Goal: Transaction & Acquisition: Purchase product/service

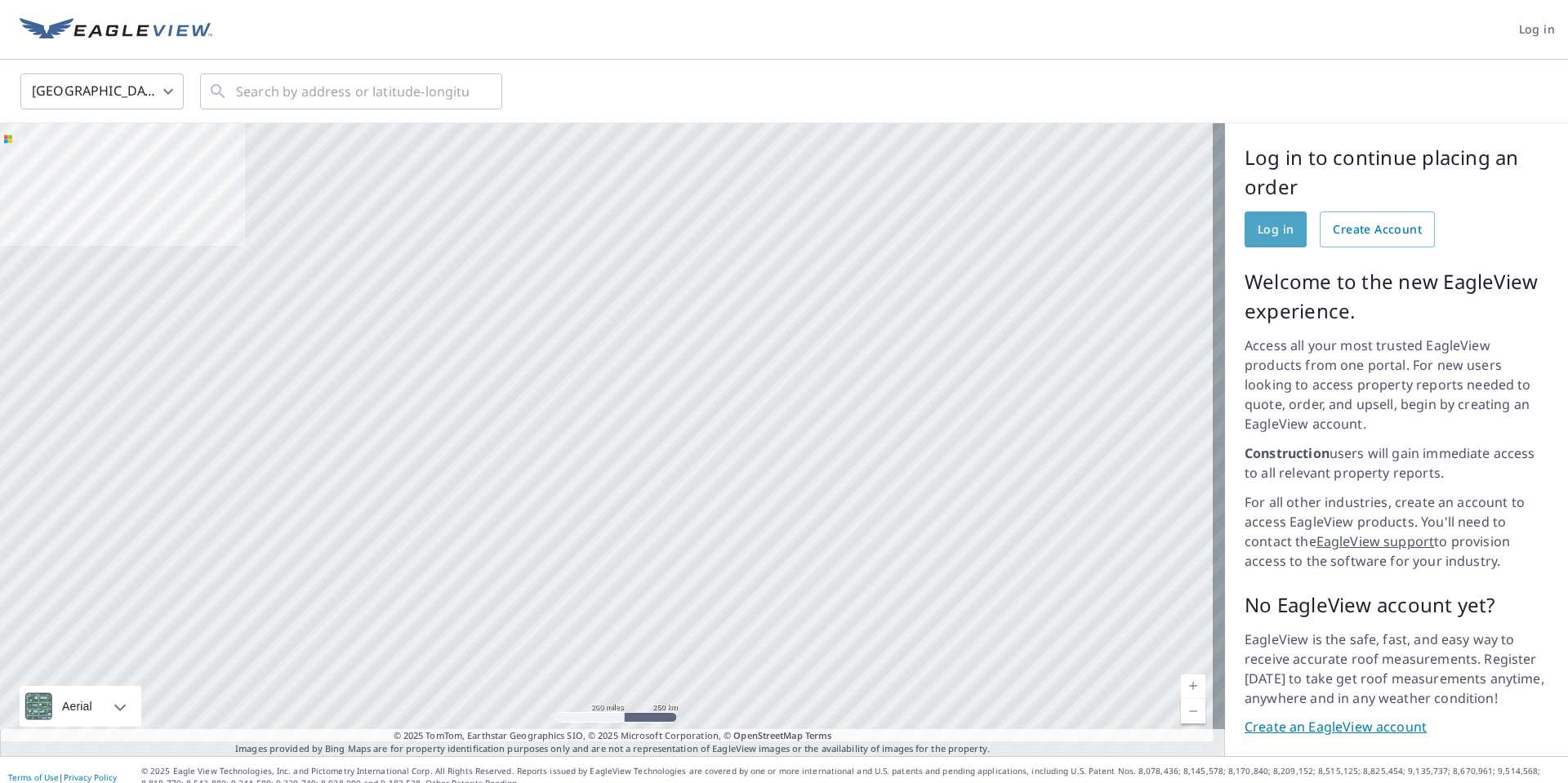
click at [1264, 238] on span "Log in" at bounding box center [1275, 229] width 36 height 20
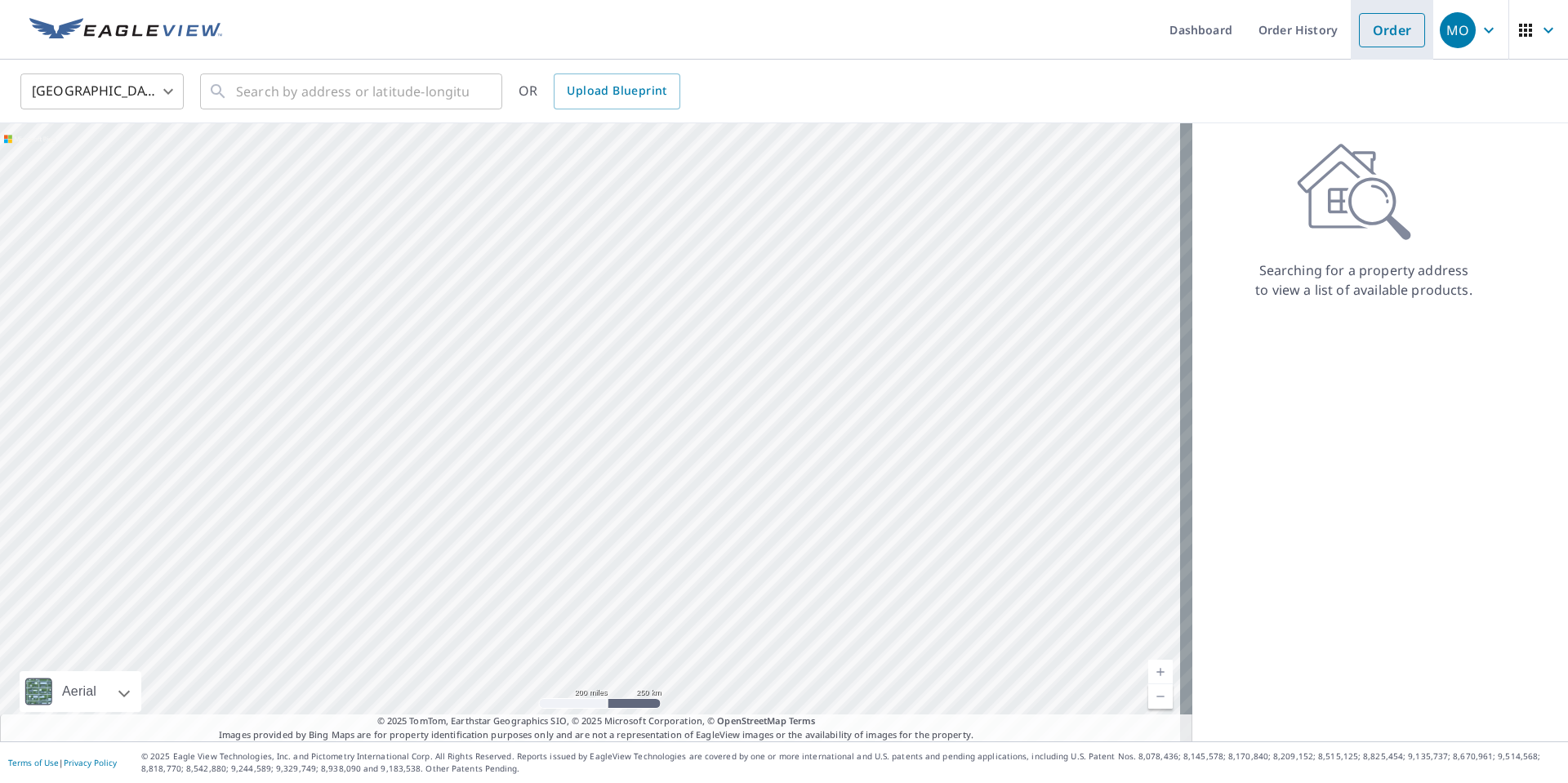
click at [1386, 45] on link "Order" at bounding box center [1392, 30] width 66 height 34
click at [1398, 35] on link "Order" at bounding box center [1392, 30] width 66 height 34
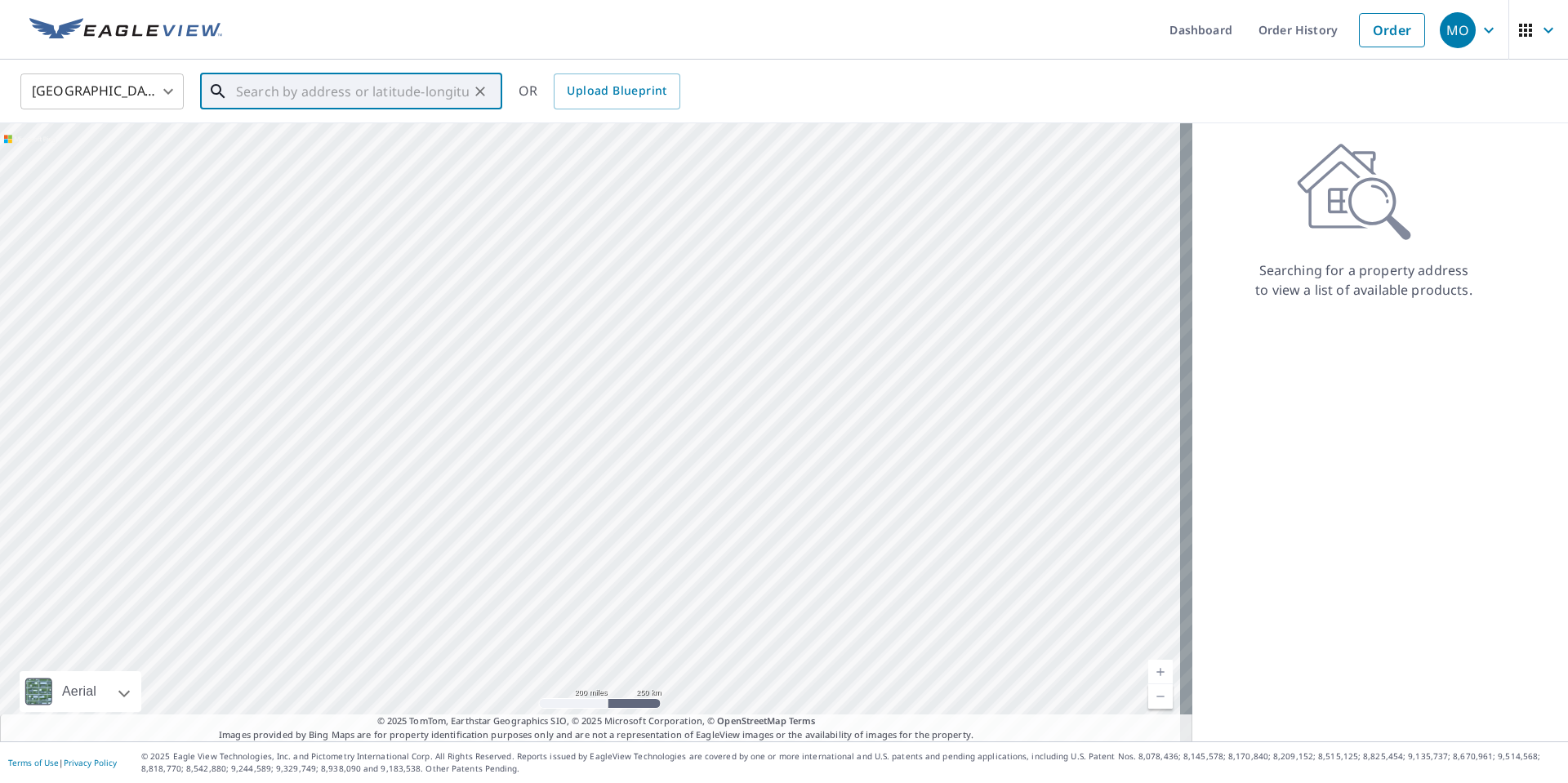
click at [314, 101] on input "text" at bounding box center [353, 91] width 233 height 45
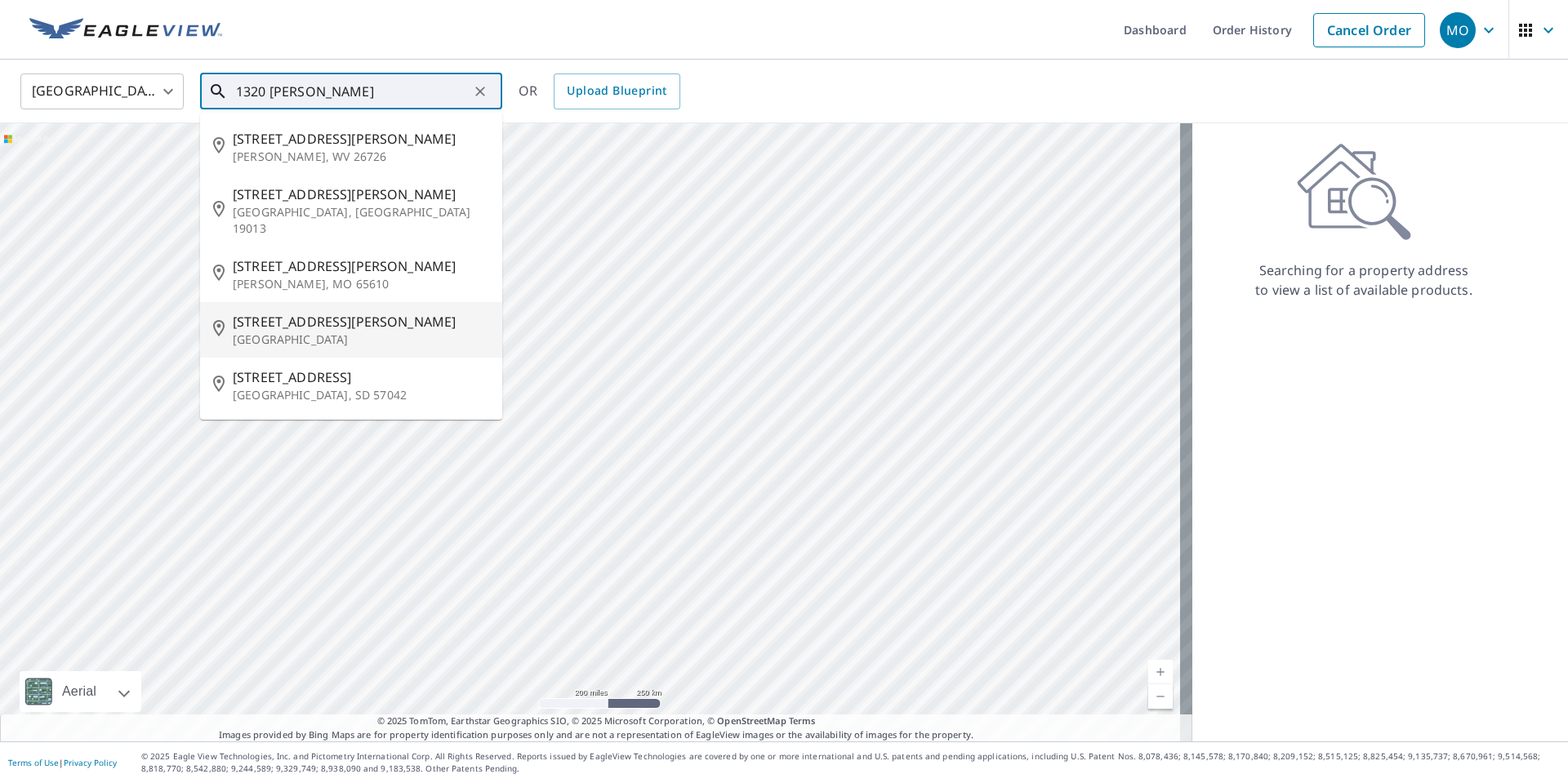
click at [293, 311] on span "[STREET_ADDRESS][PERSON_NAME]" at bounding box center [360, 321] width 256 height 19
type input "[STREET_ADDRESS][PERSON_NAME]"
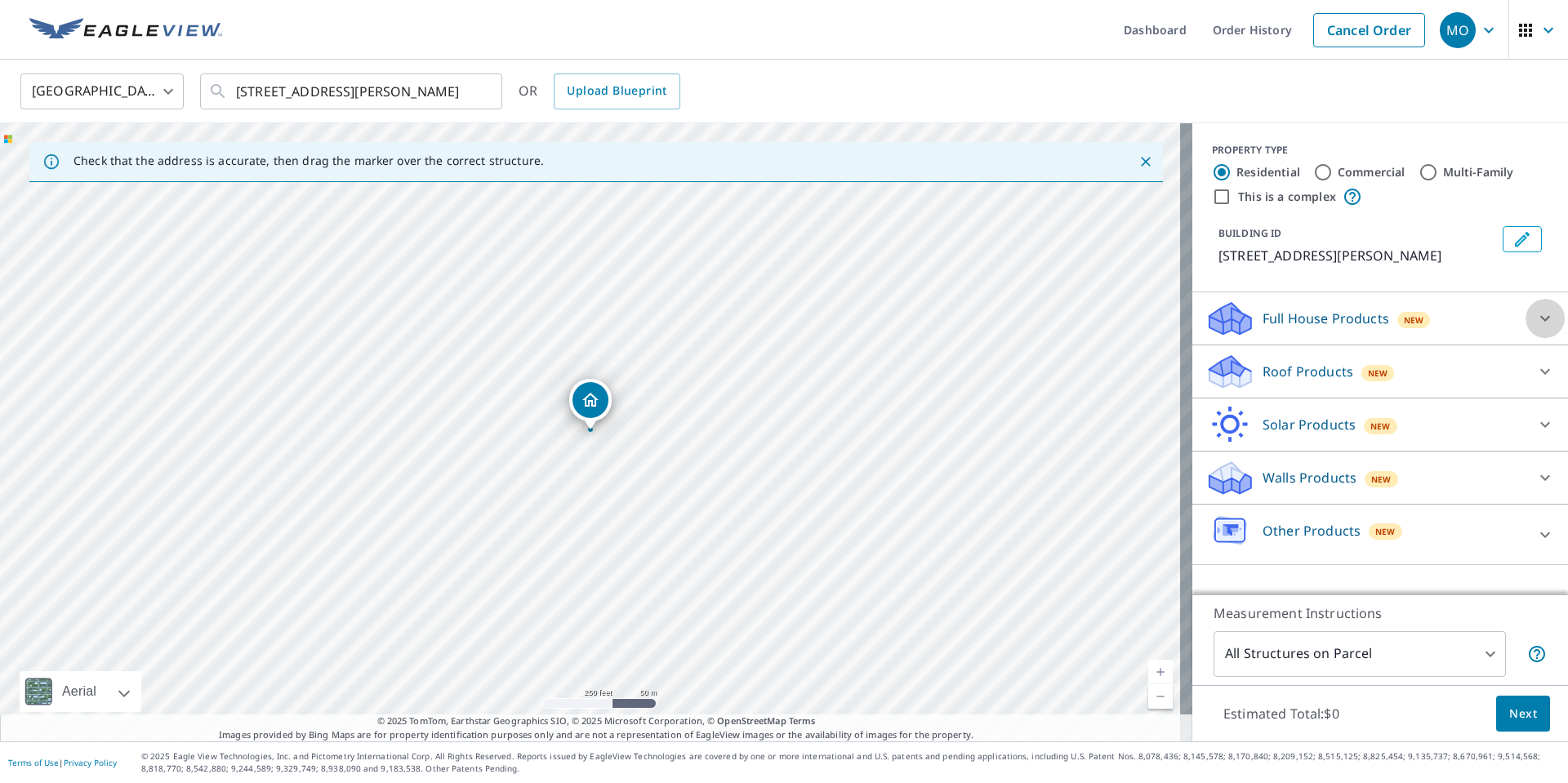
click at [1535, 322] on icon at bounding box center [1544, 318] width 19 height 19
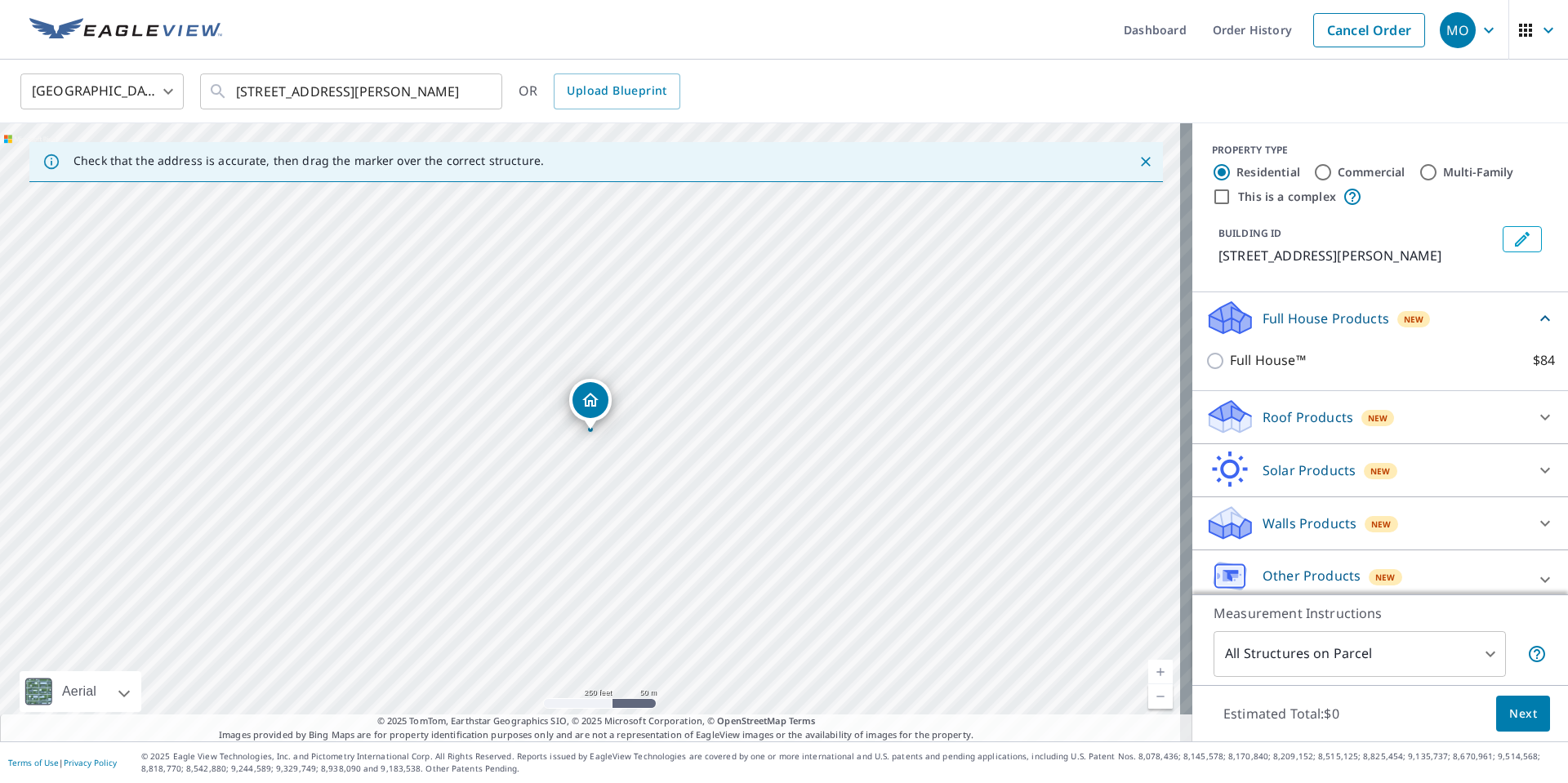
click at [1532, 322] on div "Full House Products New Full House™ $84" at bounding box center [1379, 341] width 375 height 99
click at [1535, 316] on icon at bounding box center [1544, 318] width 19 height 19
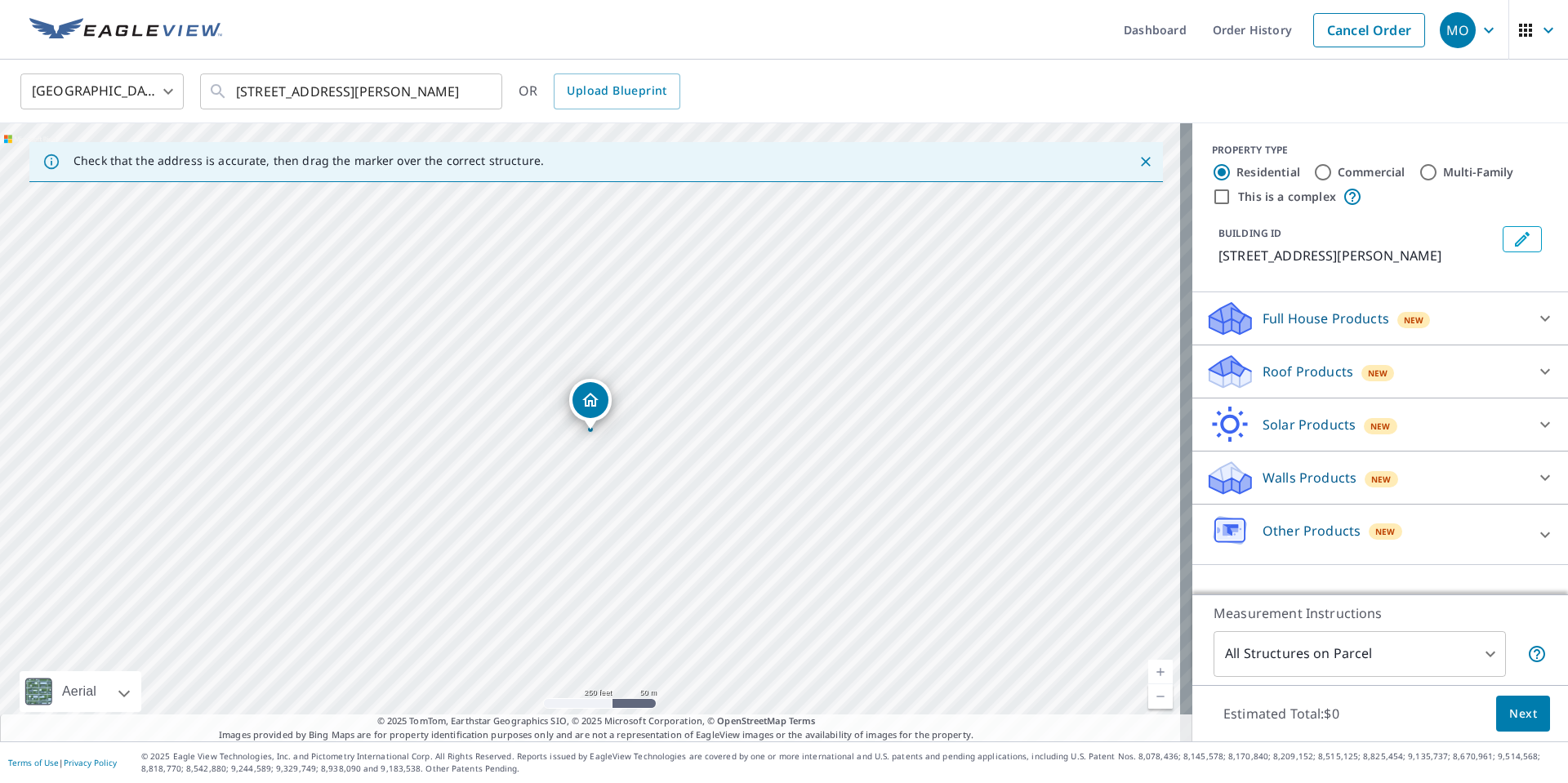
click at [1535, 367] on icon at bounding box center [1544, 371] width 19 height 19
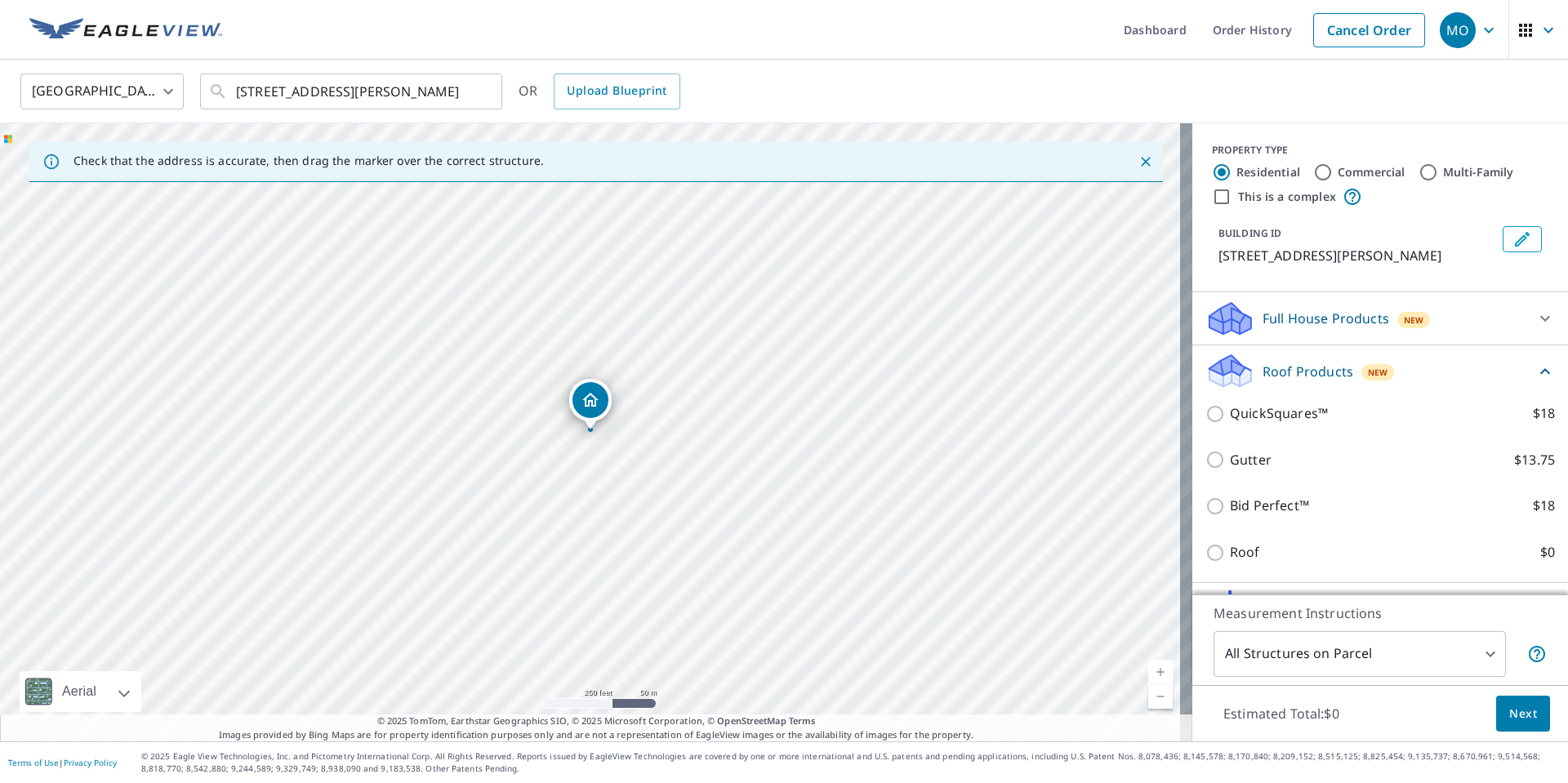
click at [1535, 367] on icon at bounding box center [1544, 371] width 19 height 19
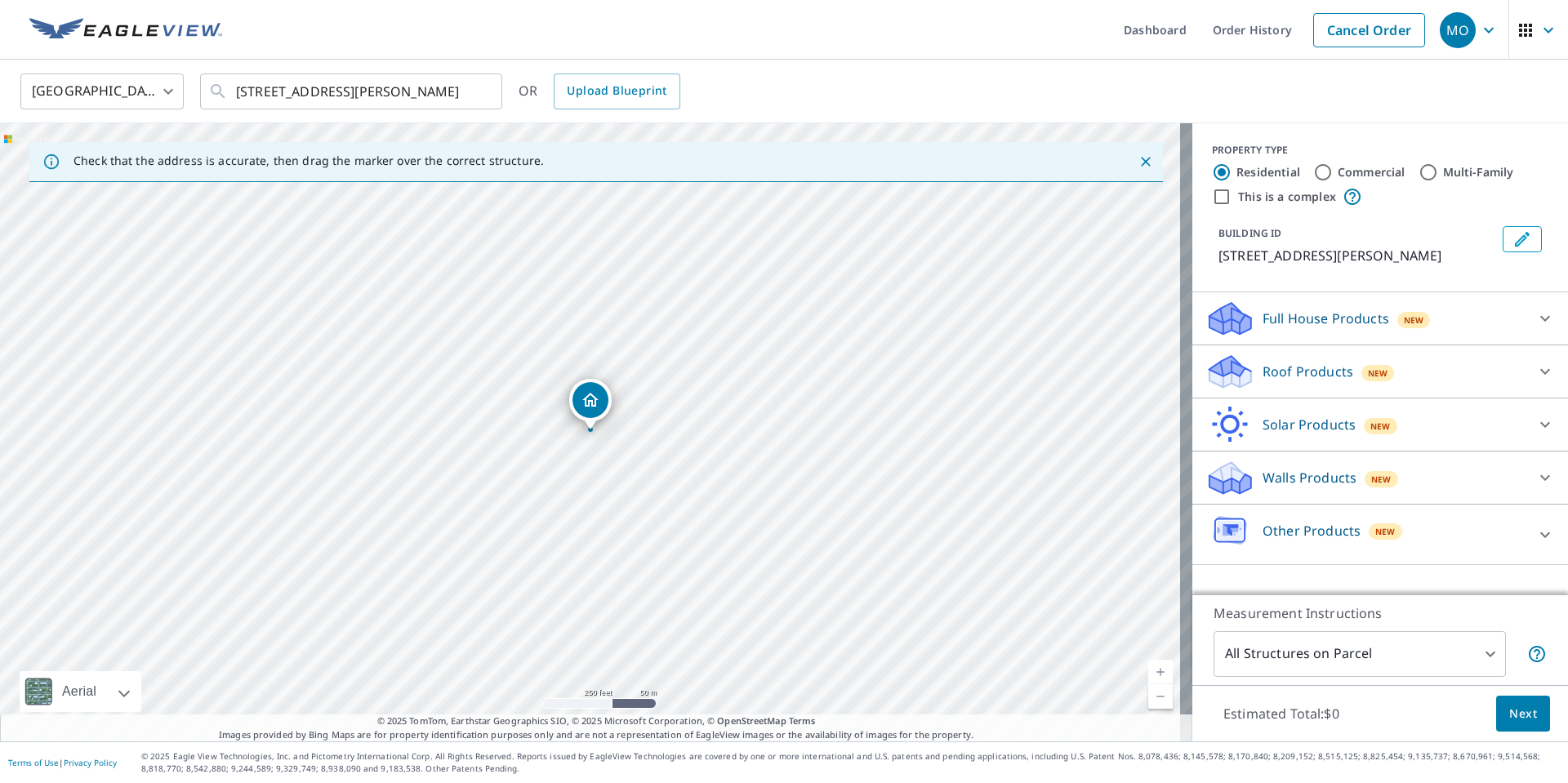
click at [1473, 650] on body "MO [GEOGRAPHIC_DATA] Dashboard Order History Cancel Order MO [GEOGRAPHIC_DATA] …" at bounding box center [784, 391] width 1568 height 783
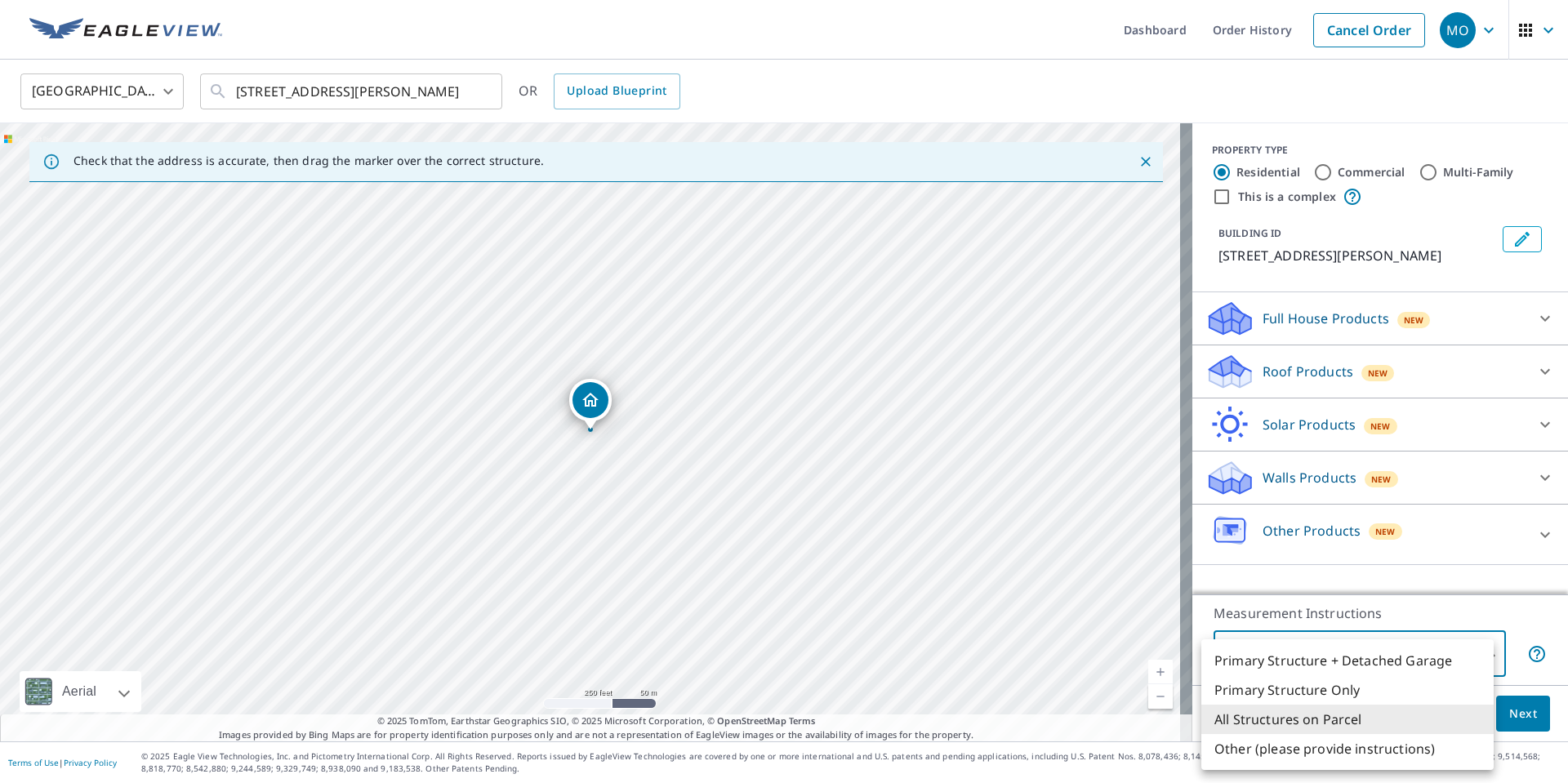
click at [1354, 687] on li "Primary Structure Only" at bounding box center [1348, 690] width 292 height 30
type input "2"
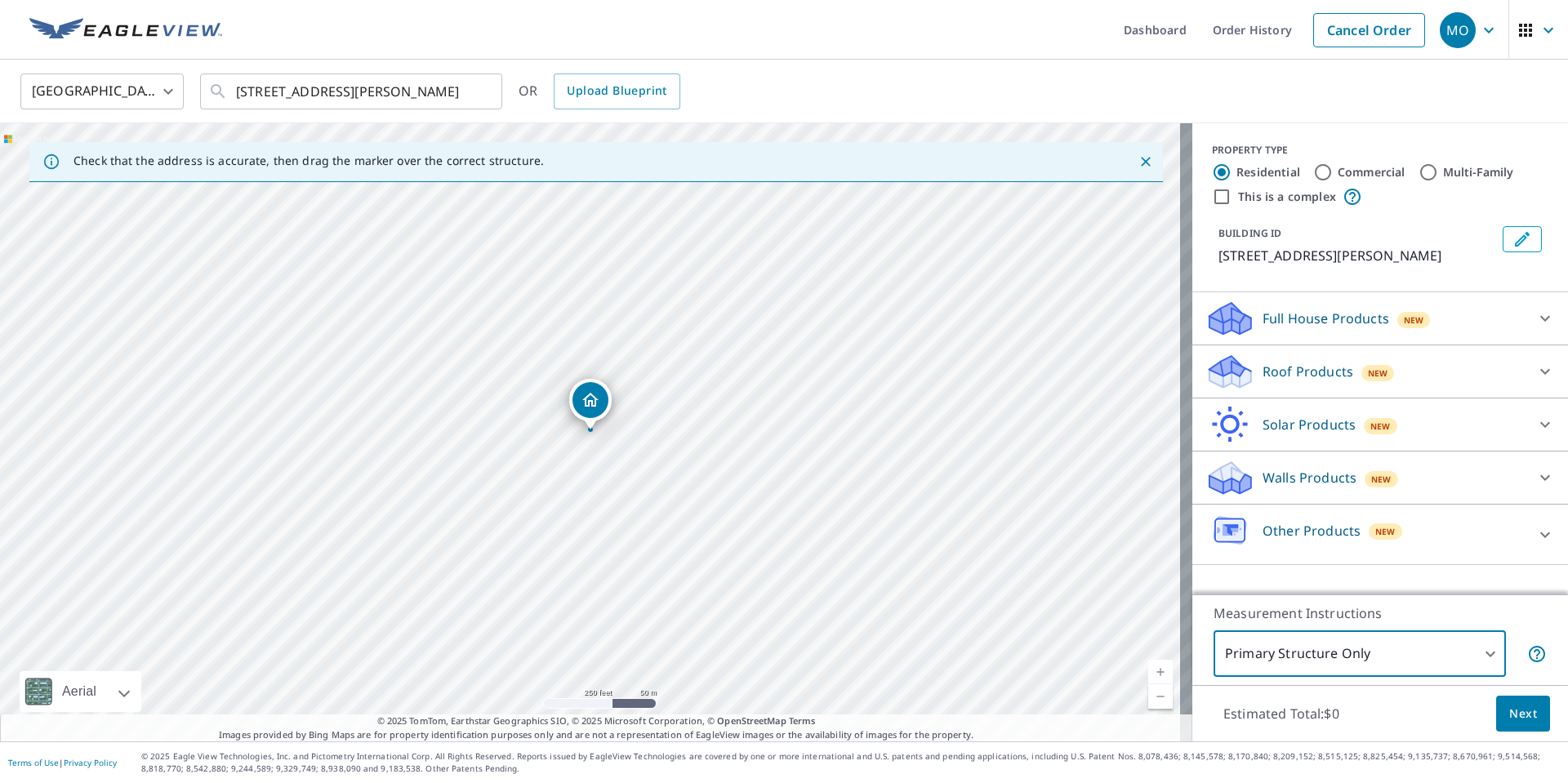
click at [1523, 709] on span "Next" at bounding box center [1522, 713] width 28 height 20
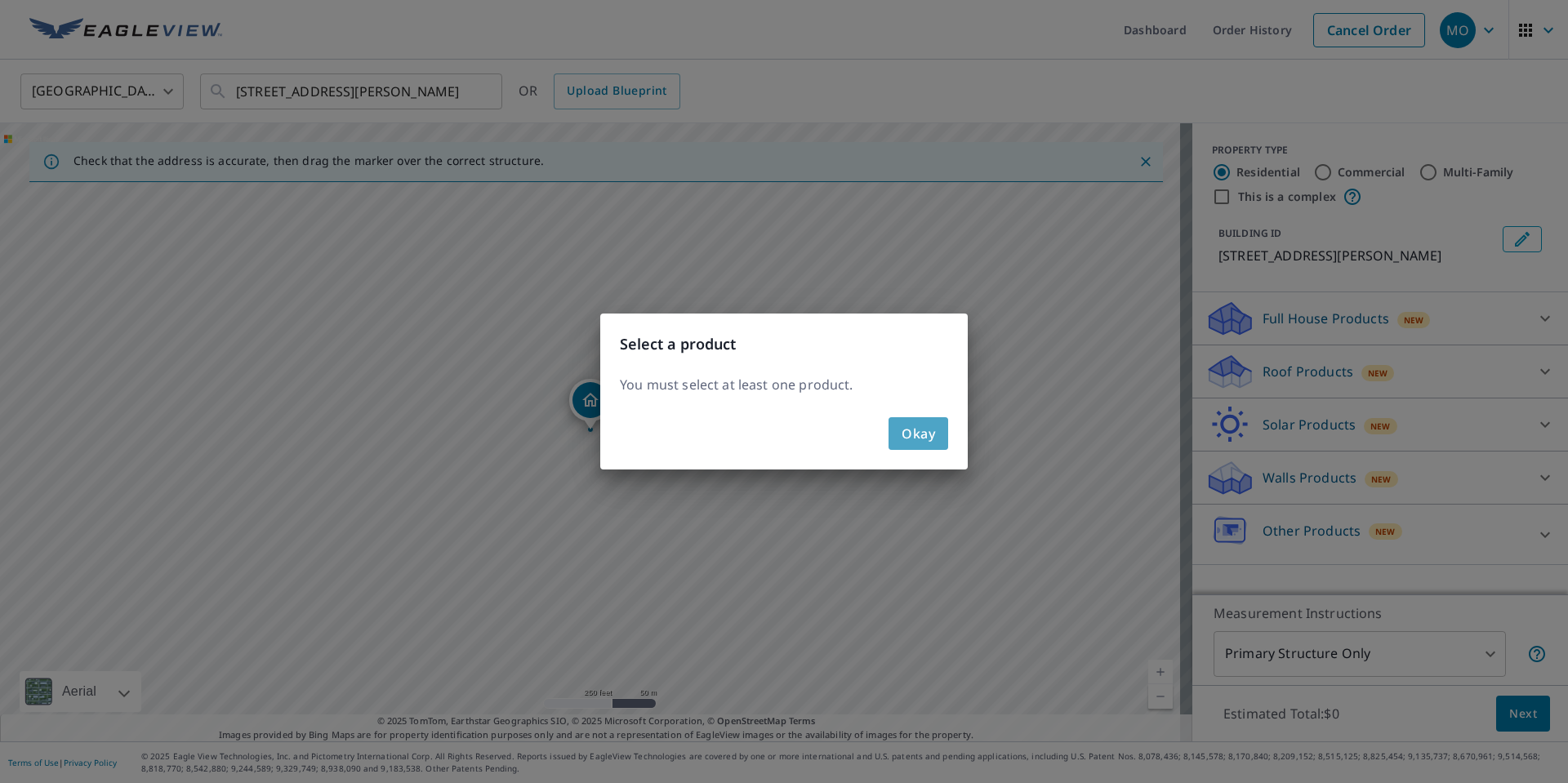
click at [929, 429] on span "Okay" at bounding box center [918, 433] width 33 height 23
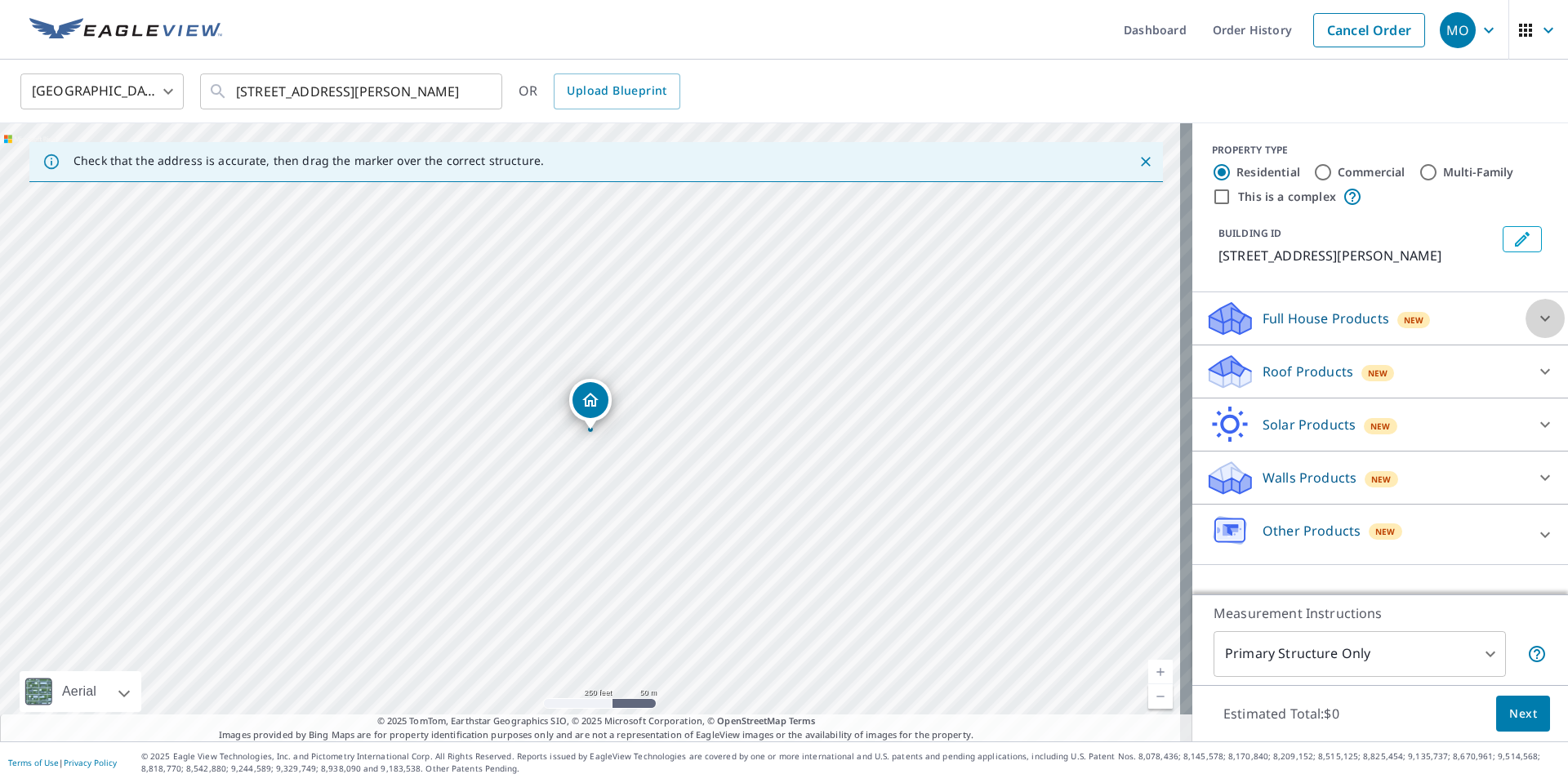
click at [1535, 323] on icon at bounding box center [1544, 318] width 19 height 19
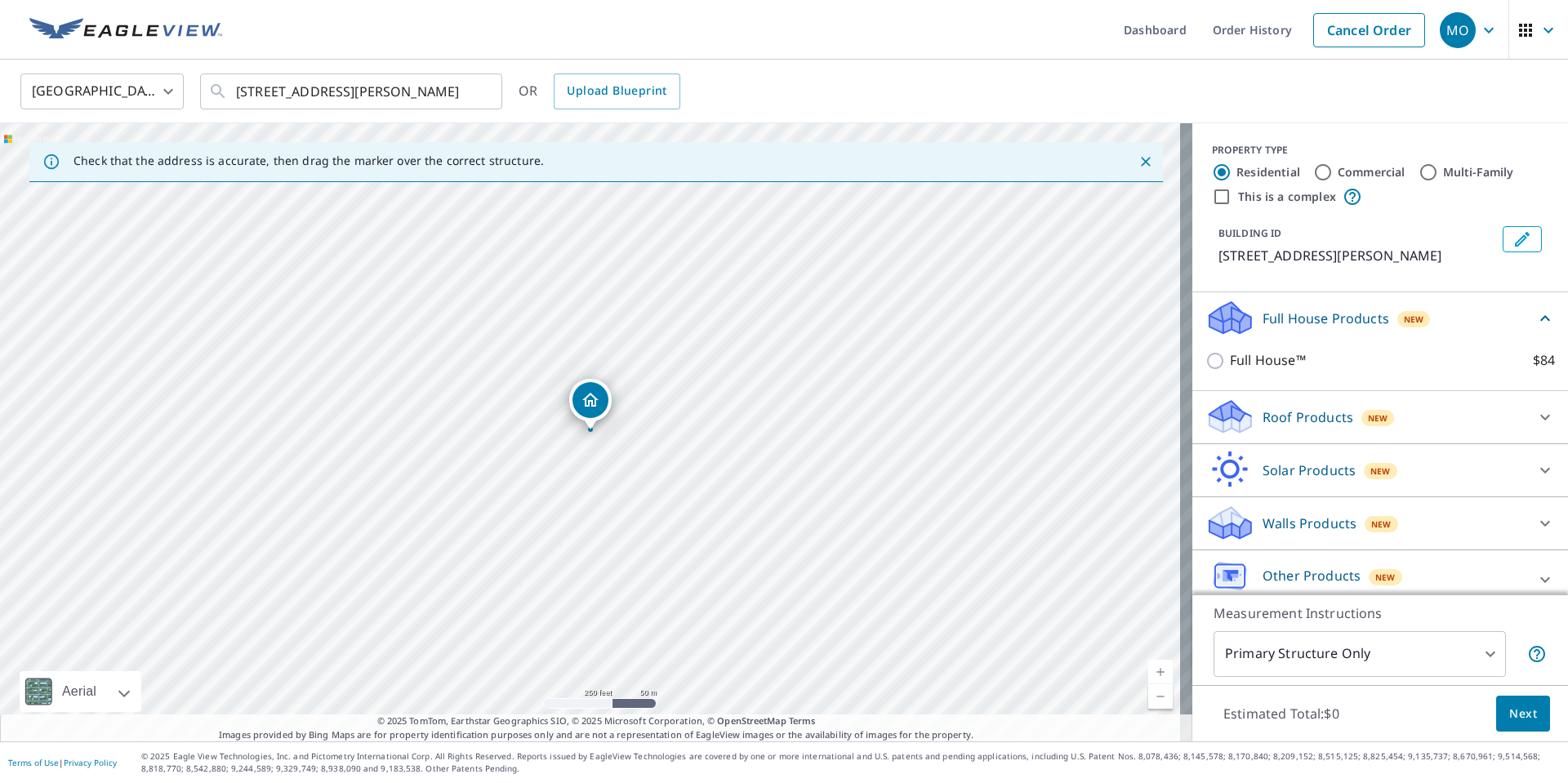
click at [1540, 319] on icon at bounding box center [1544, 318] width 10 height 6
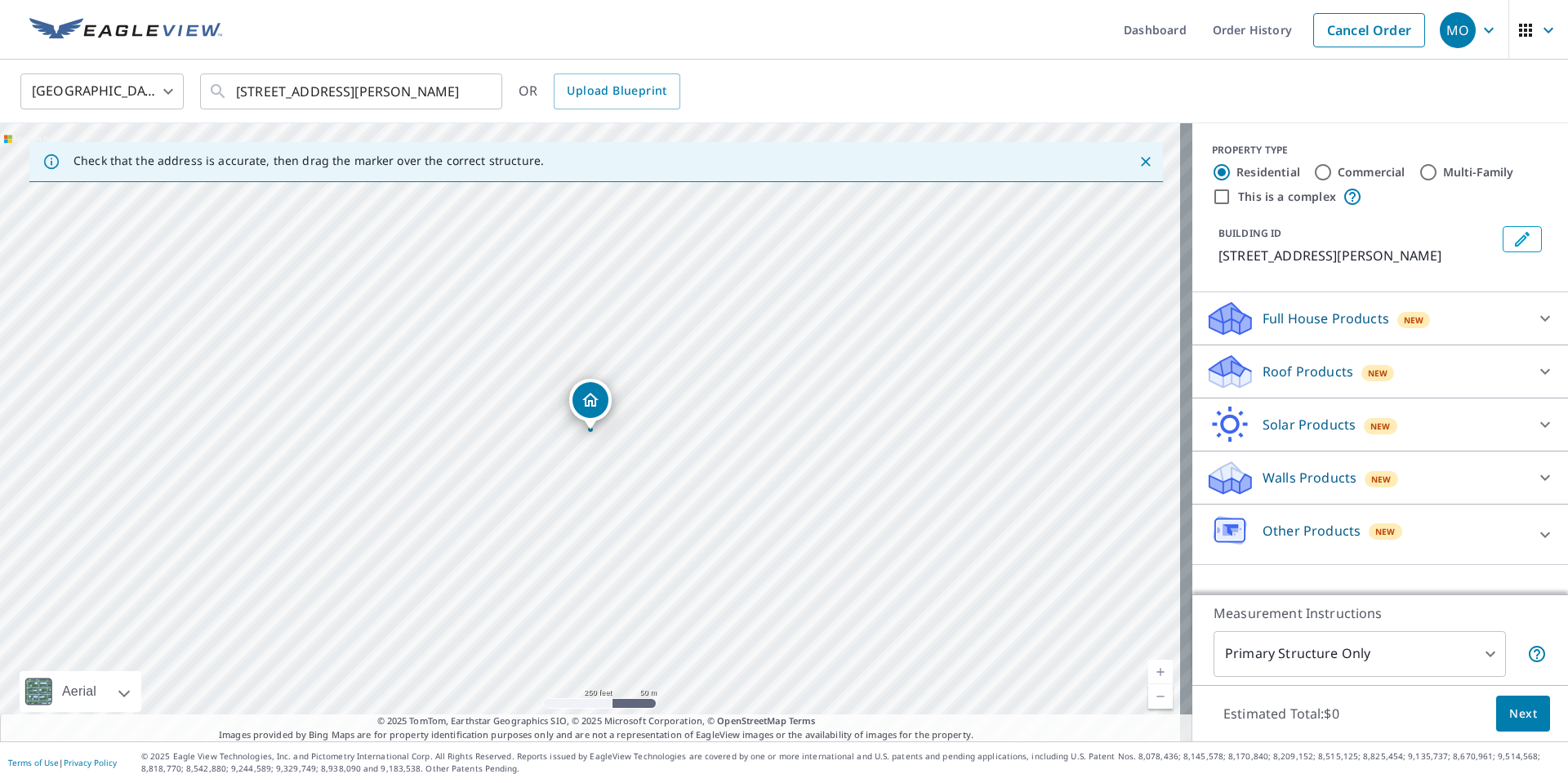
click at [1535, 320] on icon at bounding box center [1544, 318] width 19 height 19
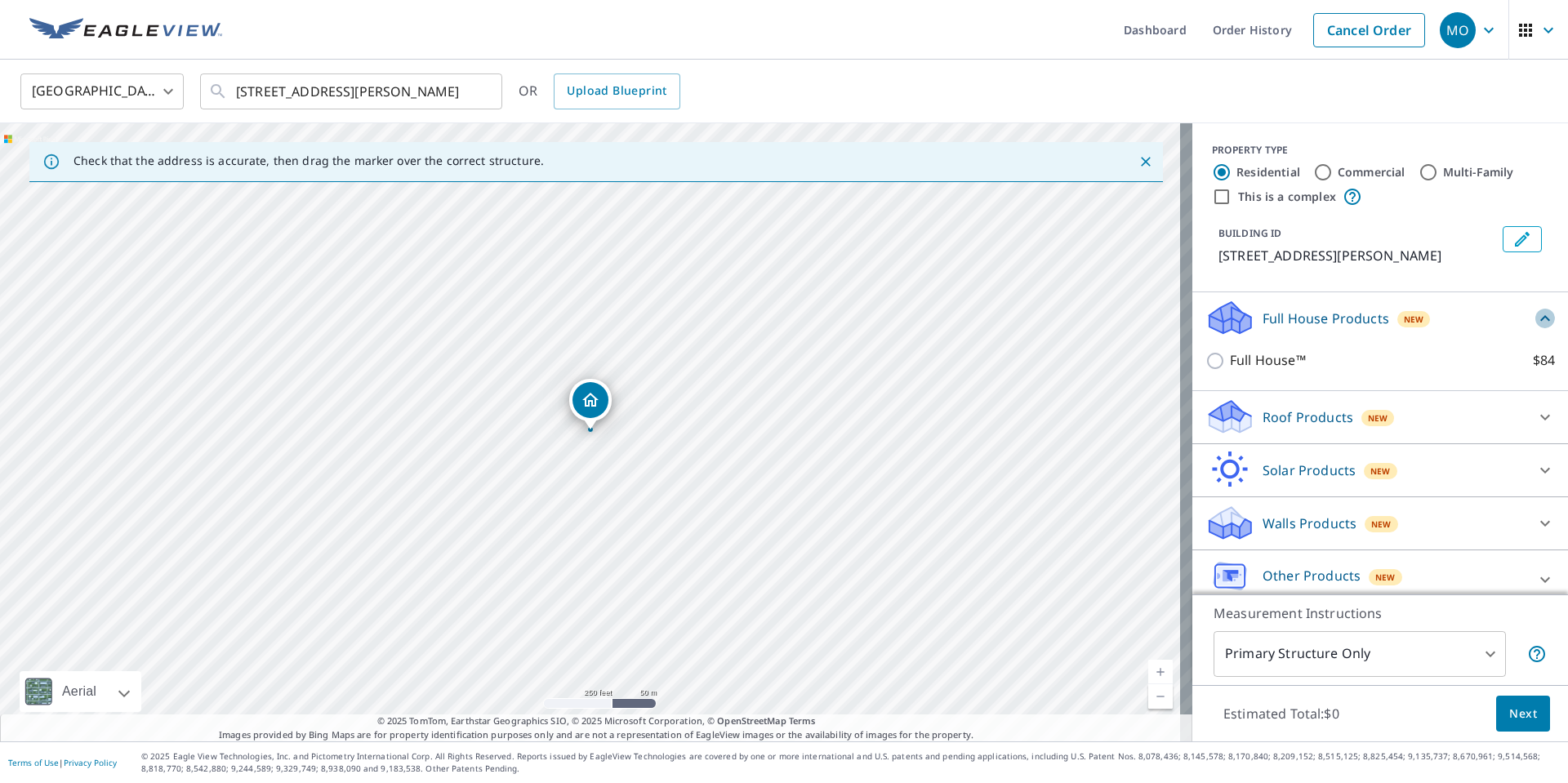
click at [1535, 315] on icon at bounding box center [1544, 318] width 19 height 19
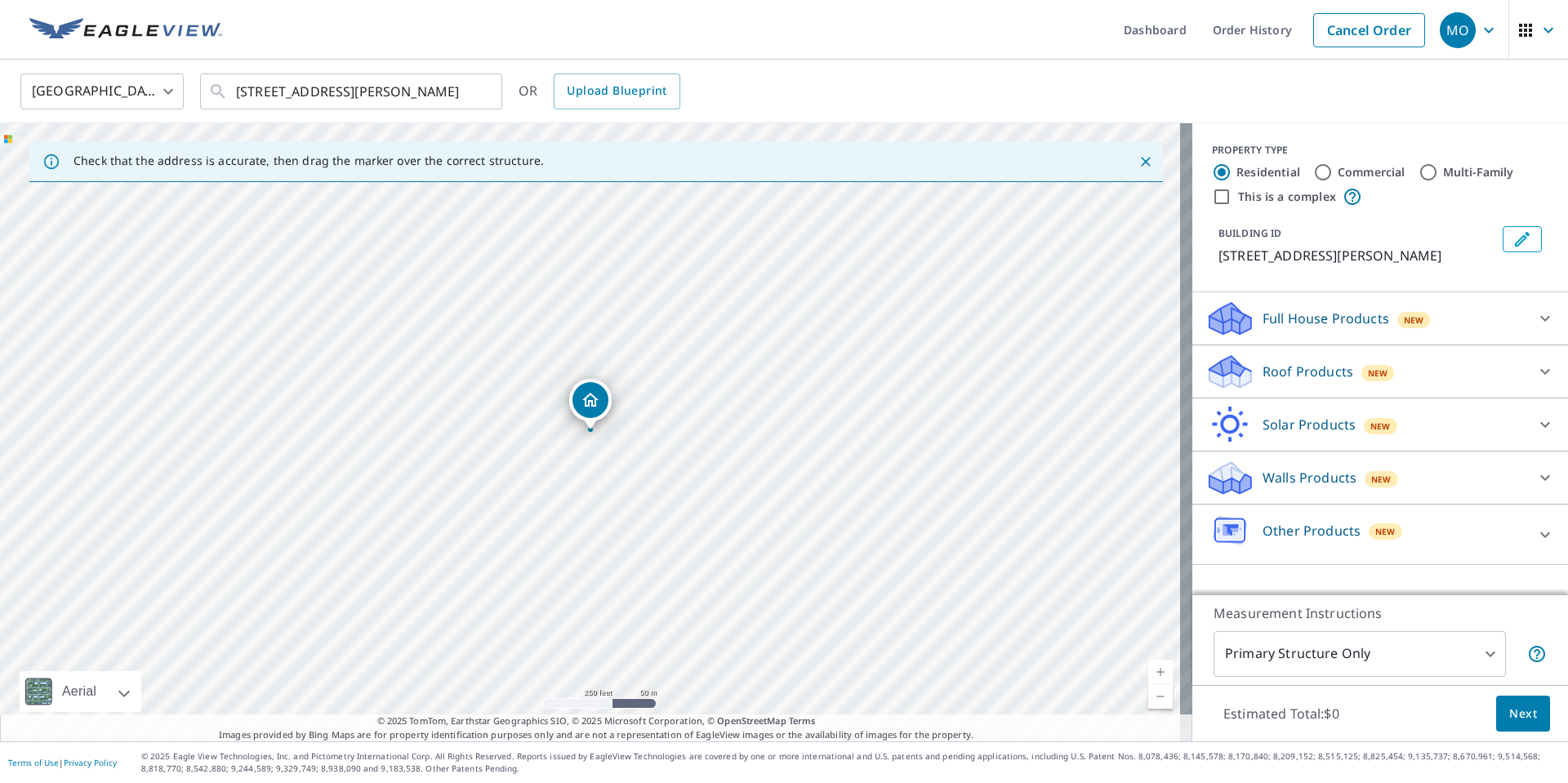
click at [1535, 322] on icon at bounding box center [1544, 318] width 19 height 19
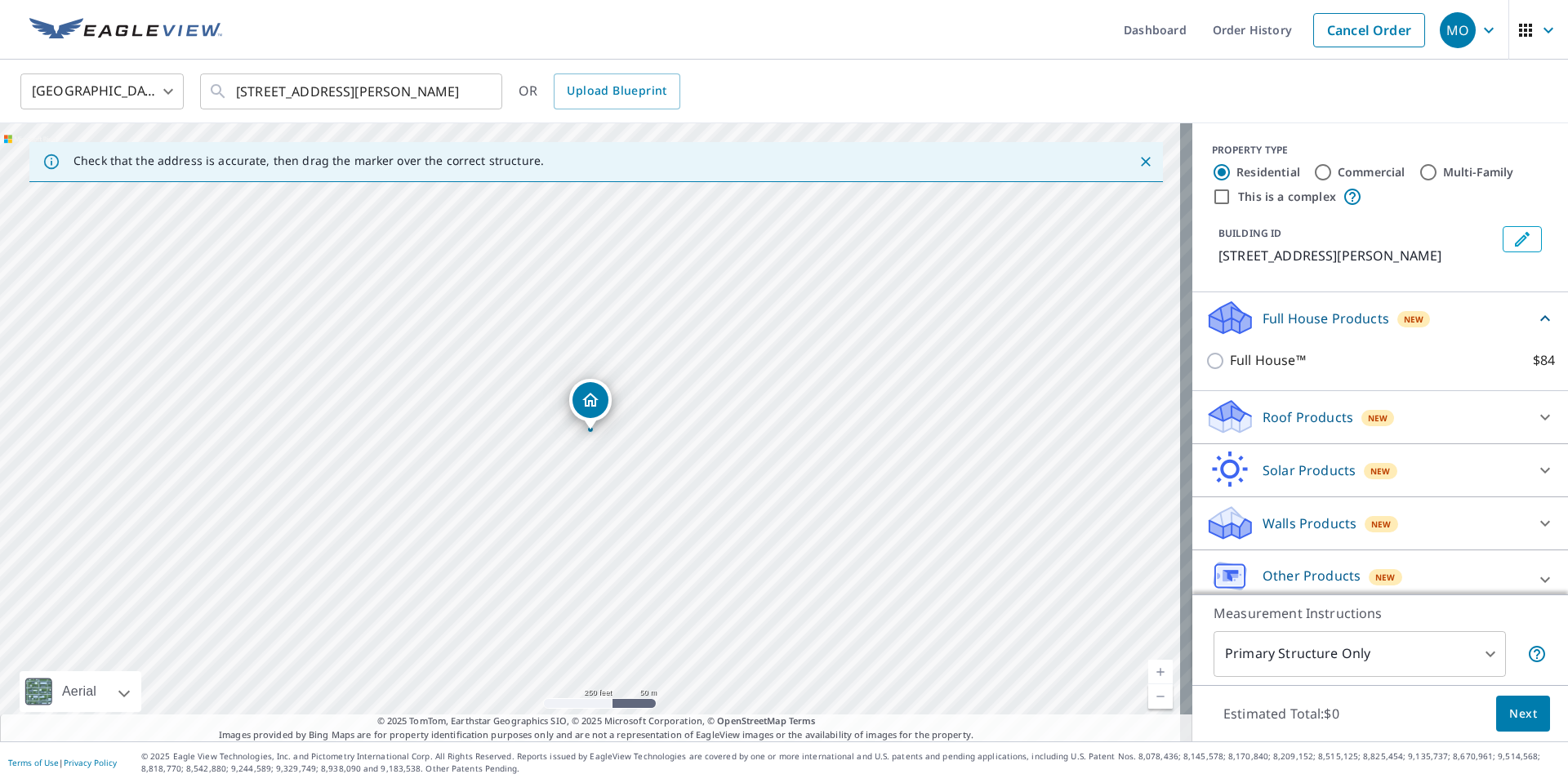
click at [1535, 318] on icon at bounding box center [1544, 318] width 19 height 19
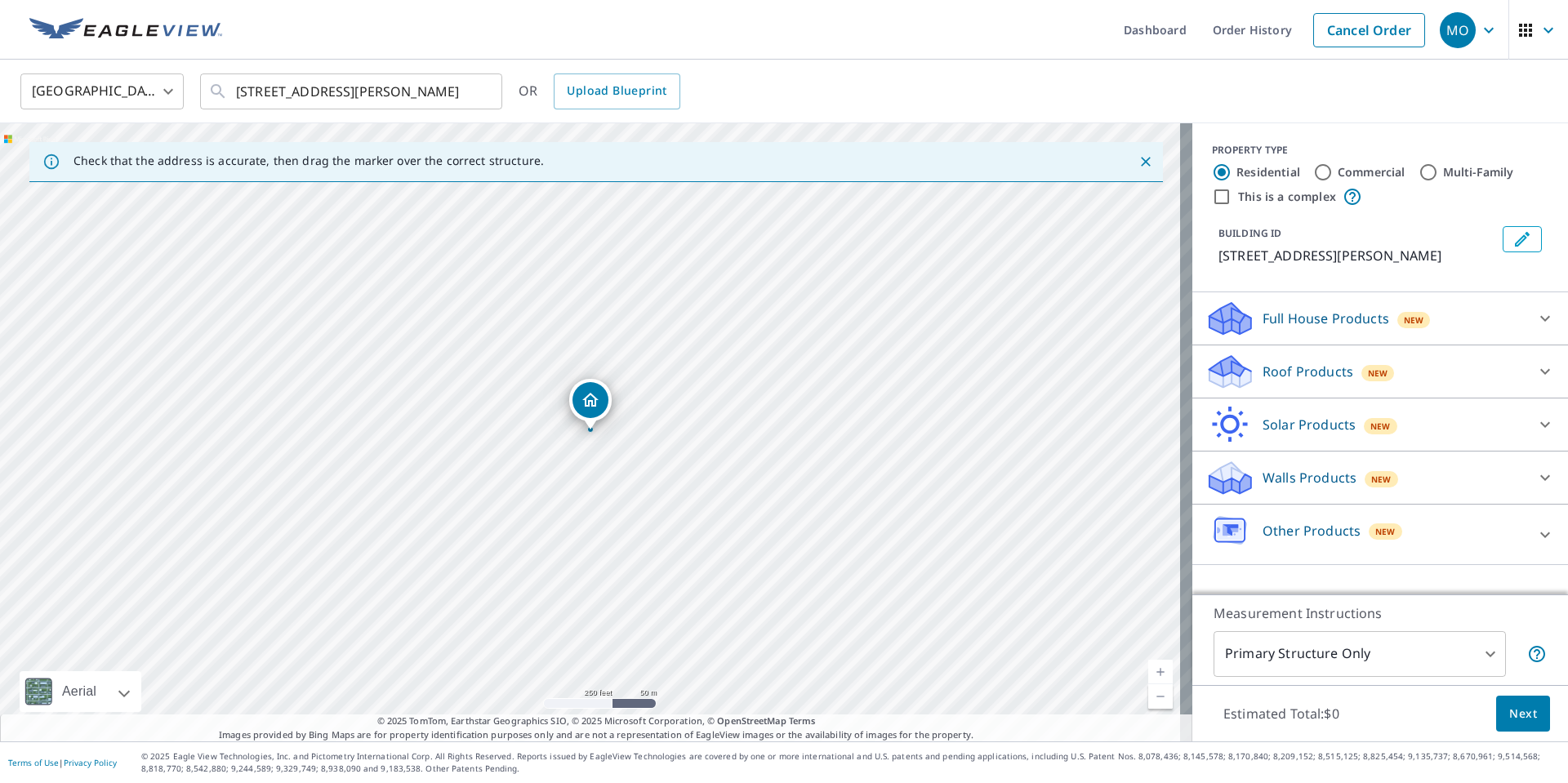
click at [1535, 367] on icon at bounding box center [1544, 371] width 19 height 19
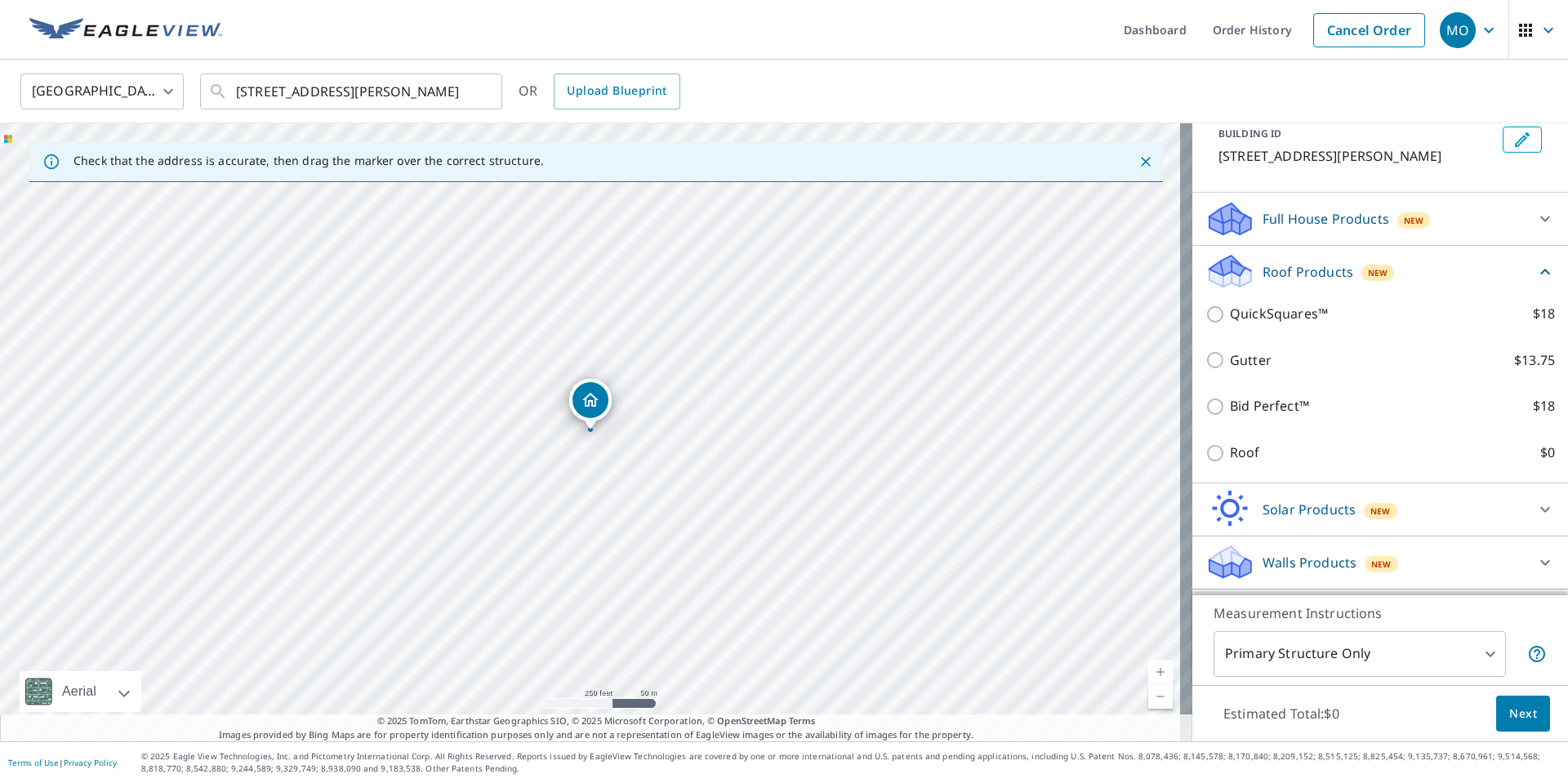
scroll to position [155, 0]
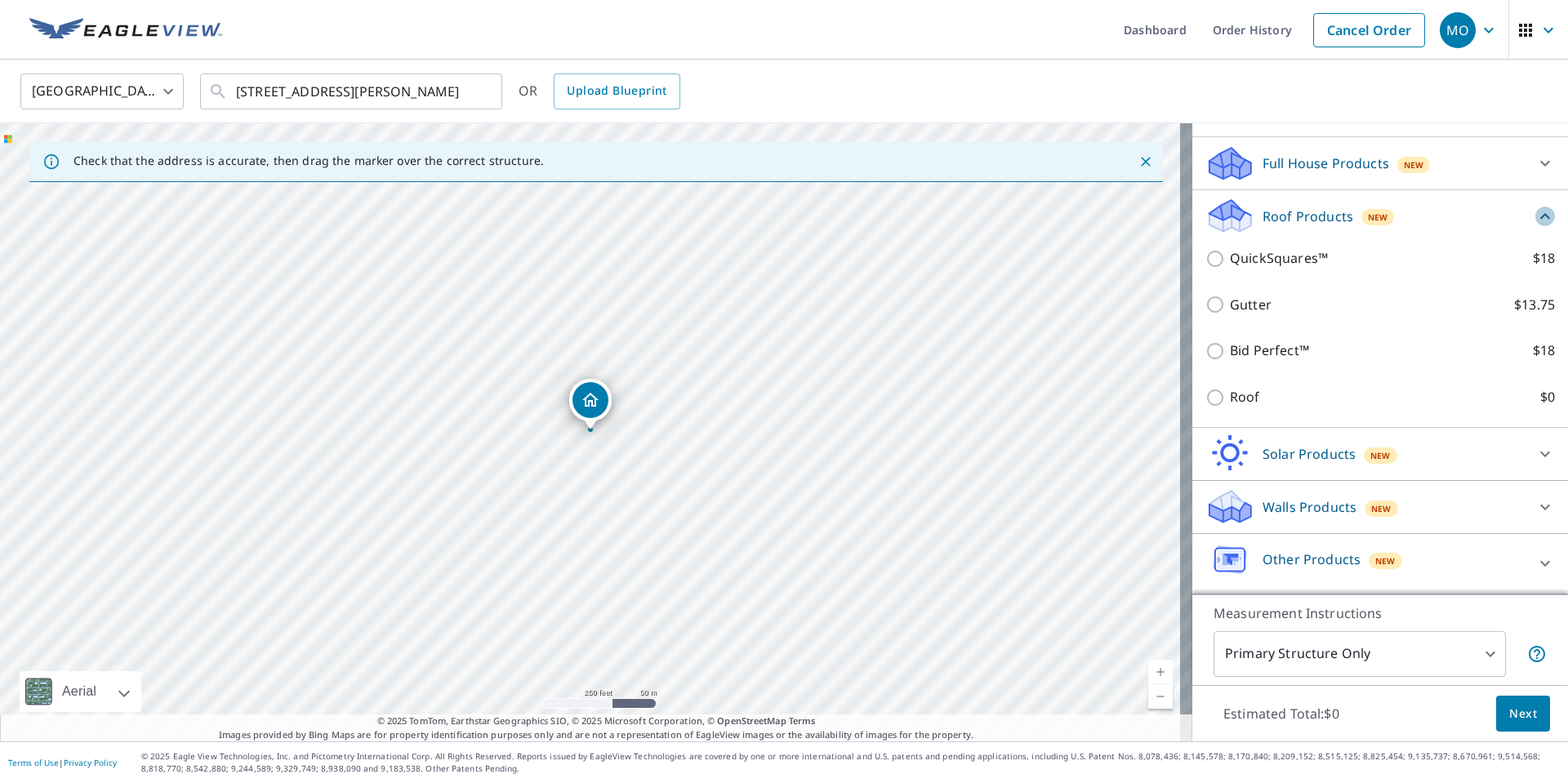
click at [1540, 219] on icon at bounding box center [1544, 216] width 10 height 6
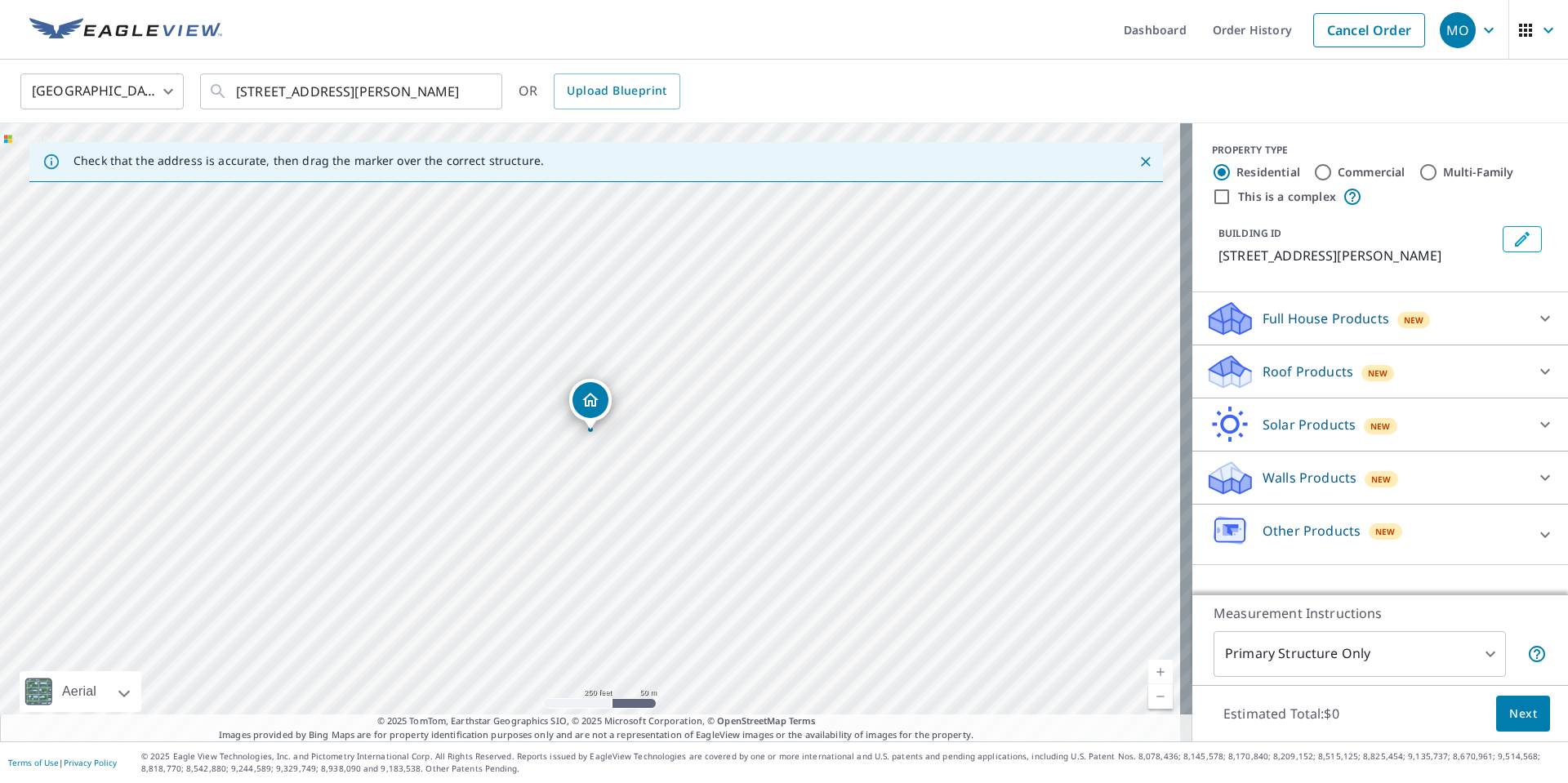
scroll to position [0, 0]
click at [1535, 315] on icon at bounding box center [1544, 318] width 19 height 19
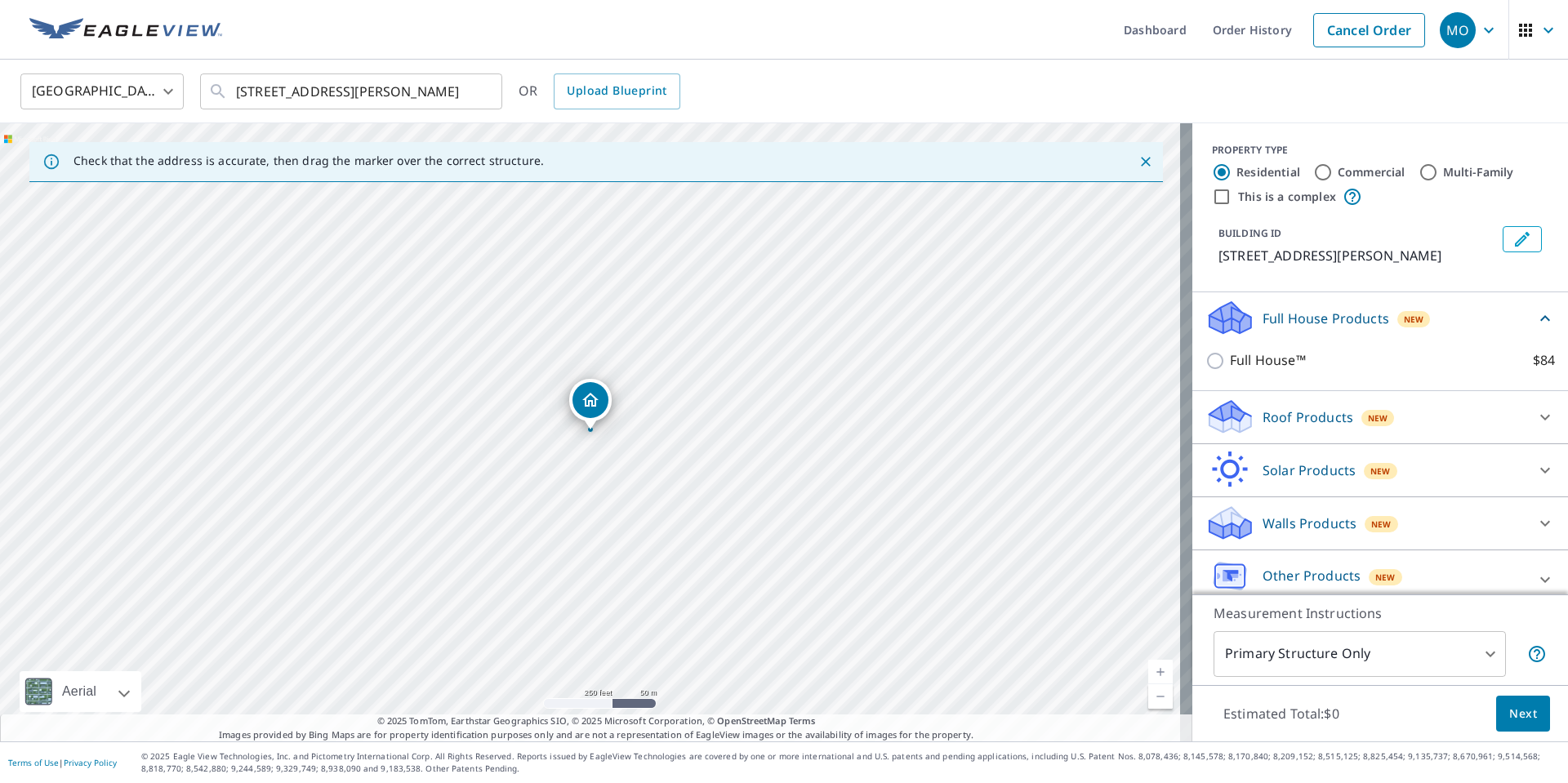
click at [1540, 321] on icon at bounding box center [1544, 318] width 10 height 6
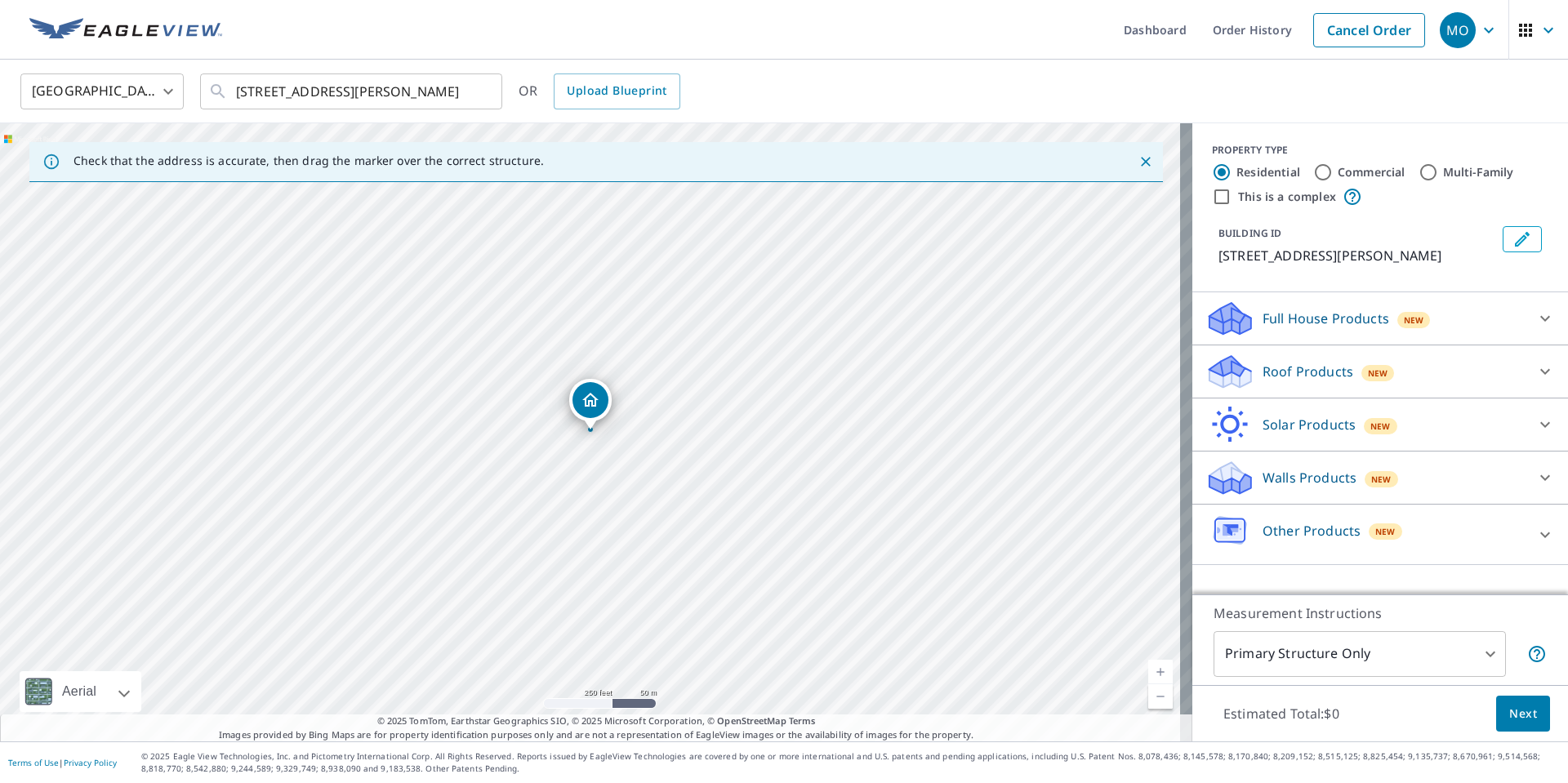
click at [1535, 534] on icon at bounding box center [1544, 535] width 19 height 19
click at [1540, 533] on icon at bounding box center [1544, 534] width 10 height 6
click at [1535, 368] on icon at bounding box center [1544, 371] width 19 height 19
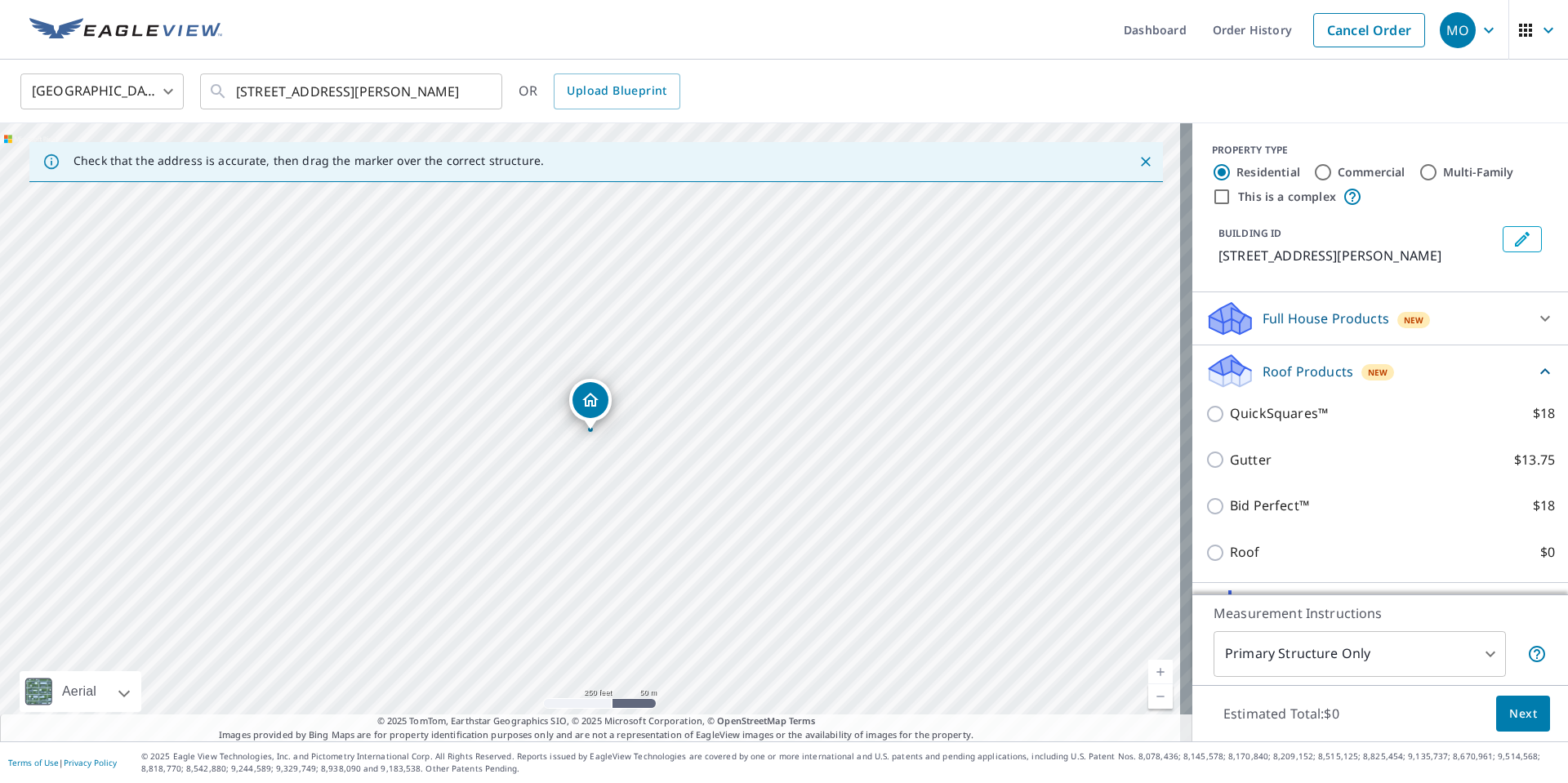
click at [1535, 372] on icon at bounding box center [1544, 371] width 19 height 19
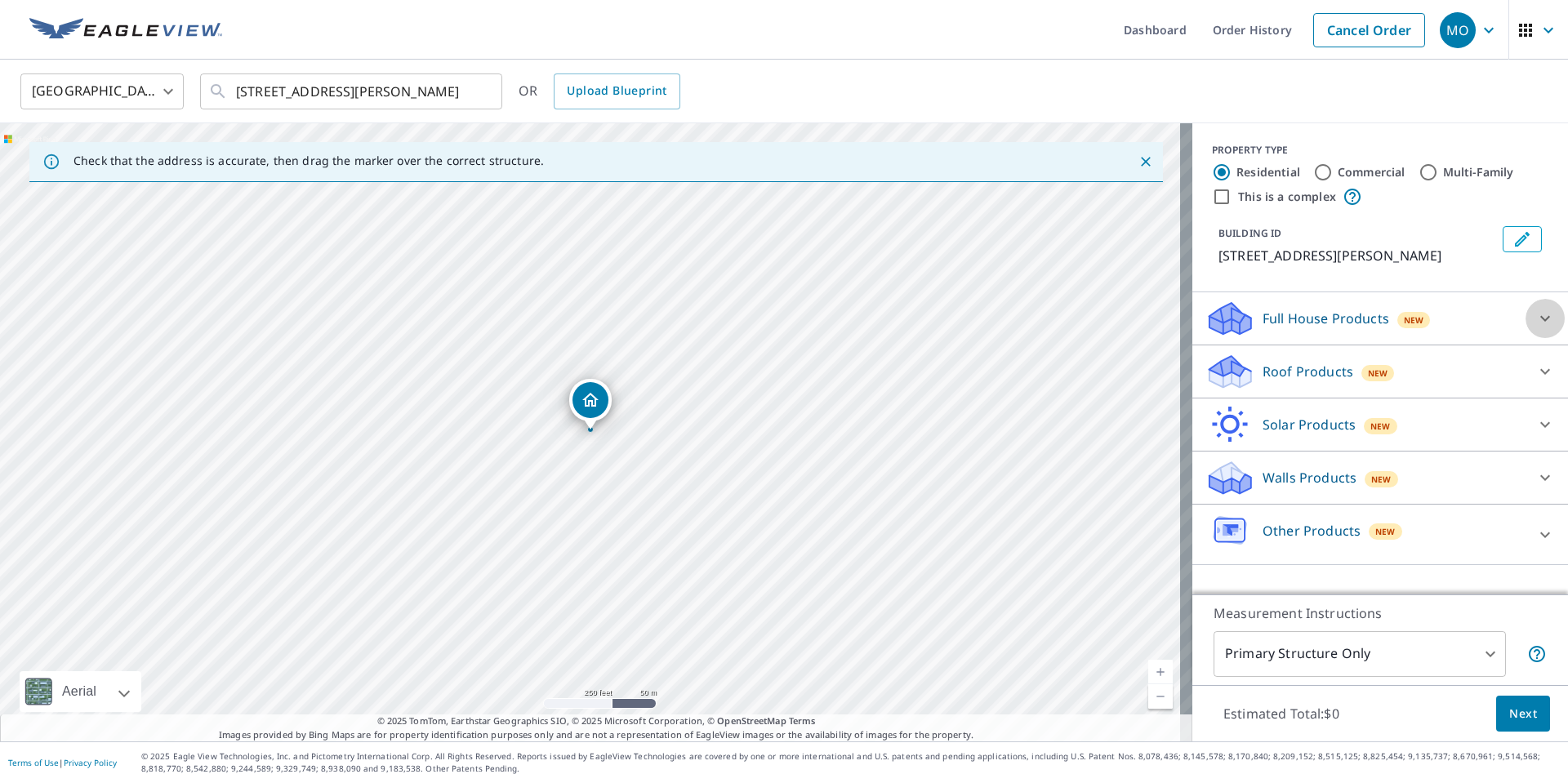
click at [1535, 310] on icon at bounding box center [1544, 318] width 19 height 19
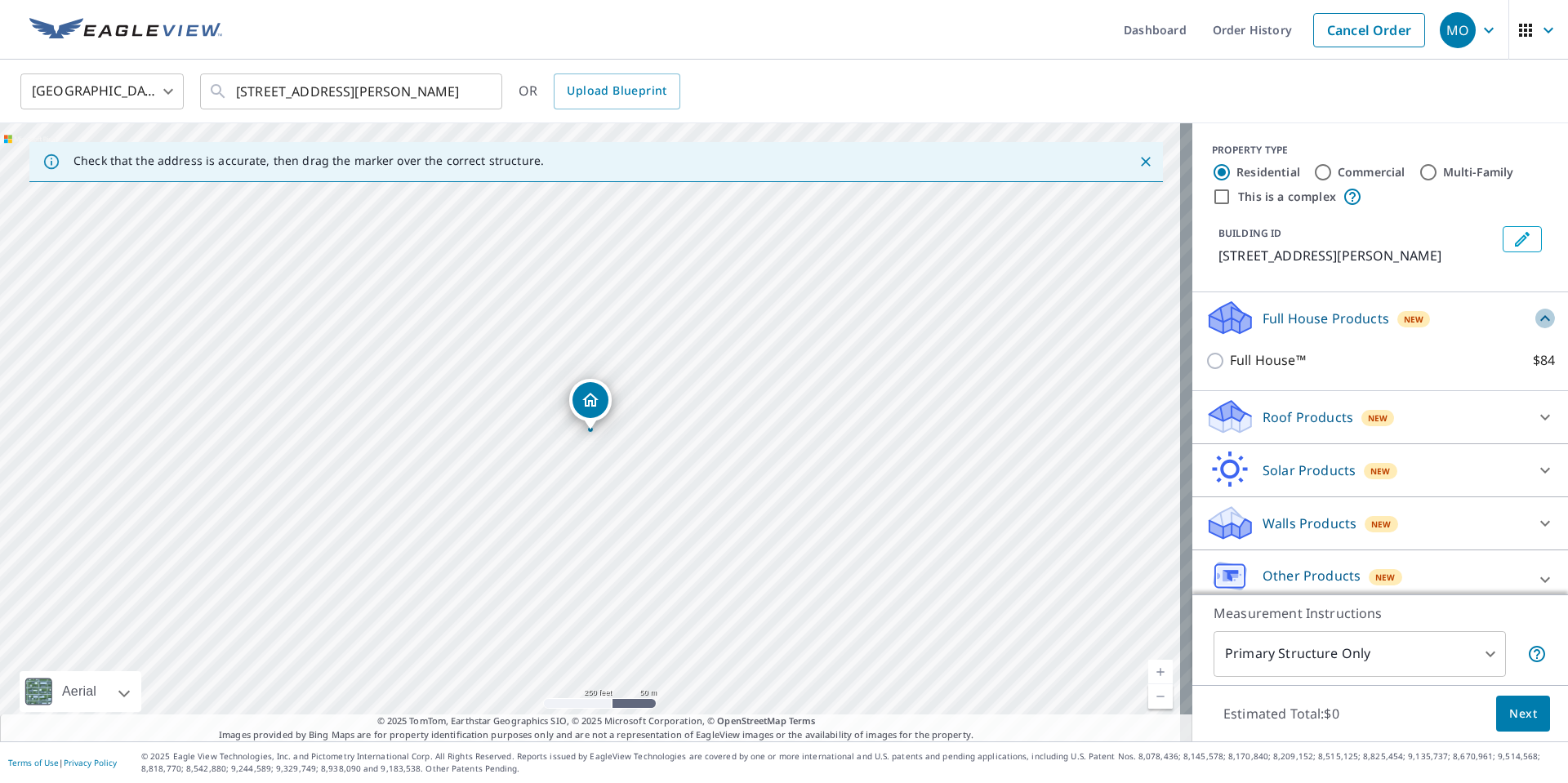
click at [1535, 311] on icon at bounding box center [1544, 318] width 19 height 19
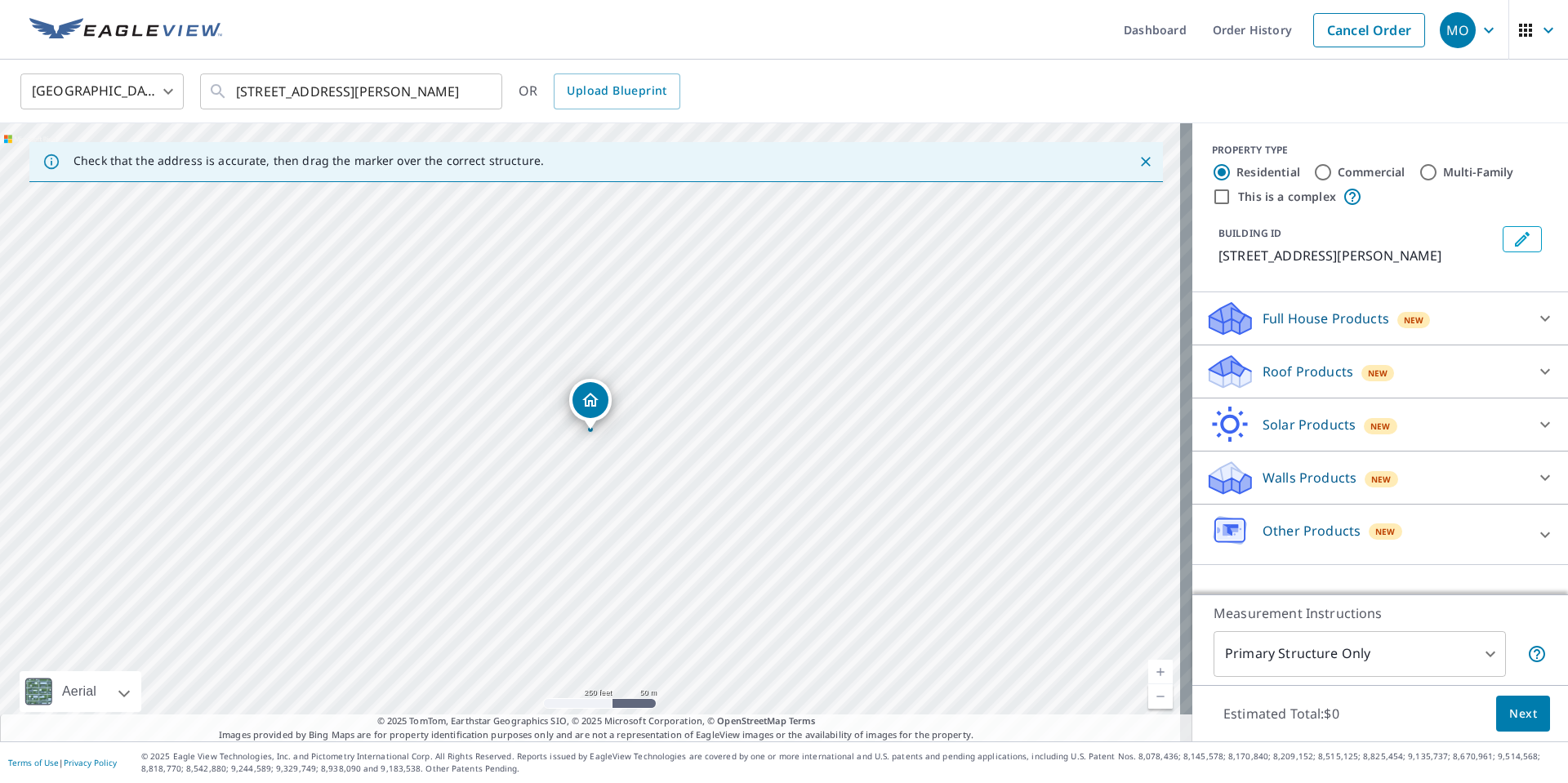
click at [1535, 472] on icon at bounding box center [1544, 478] width 19 height 19
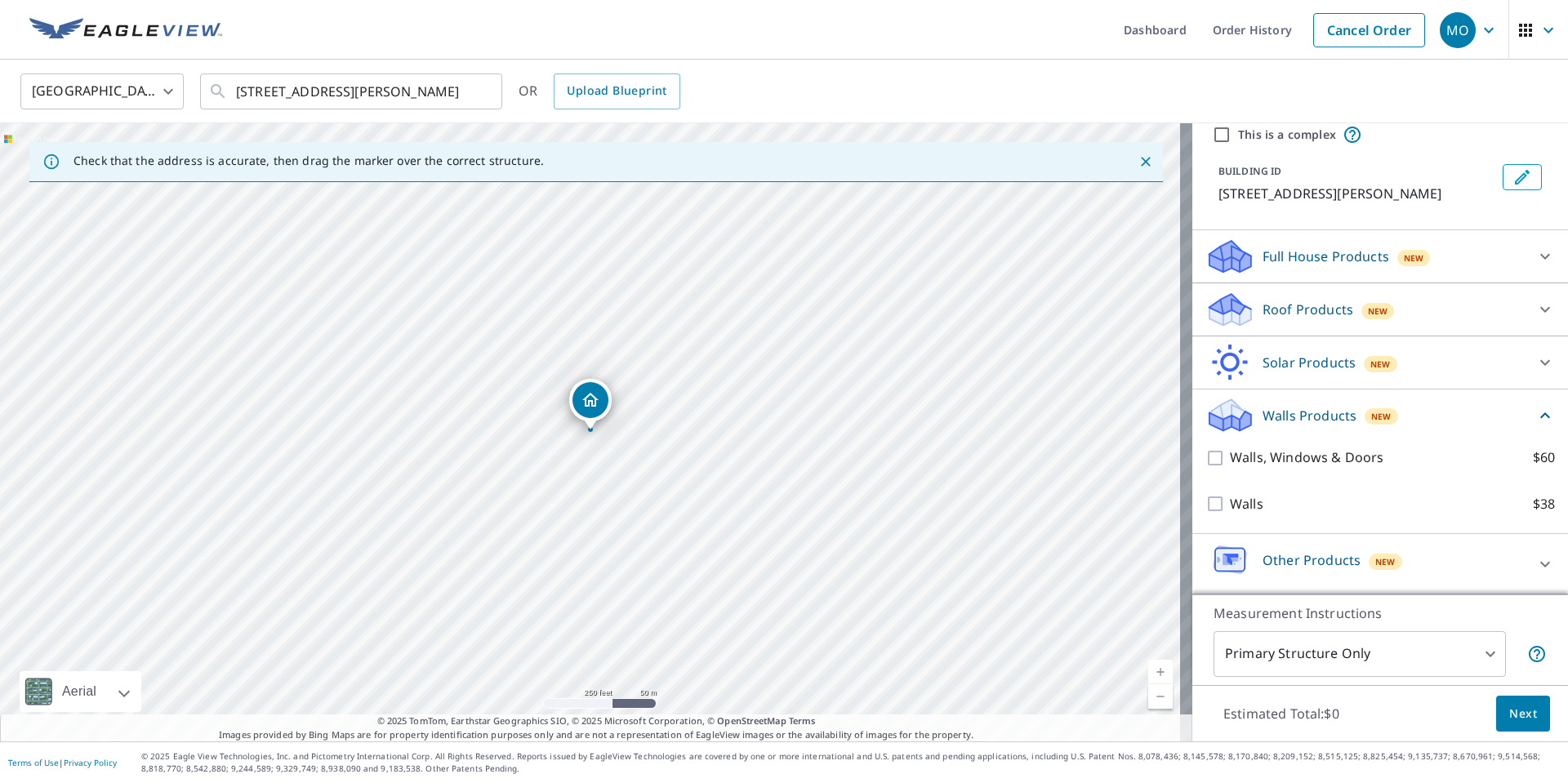
click at [1535, 409] on icon at bounding box center [1544, 416] width 19 height 19
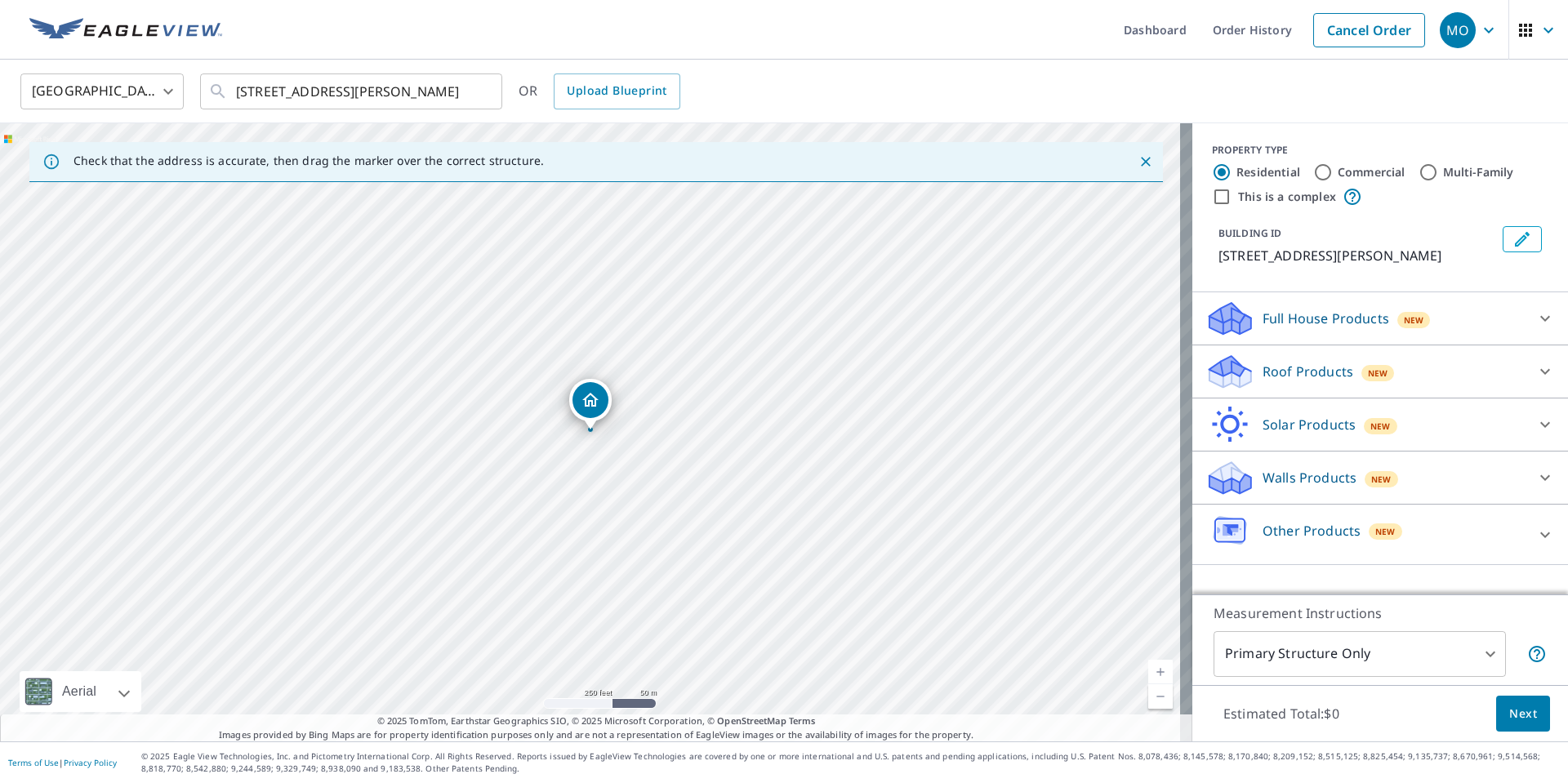
scroll to position [0, 0]
click at [1535, 366] on icon at bounding box center [1544, 371] width 19 height 19
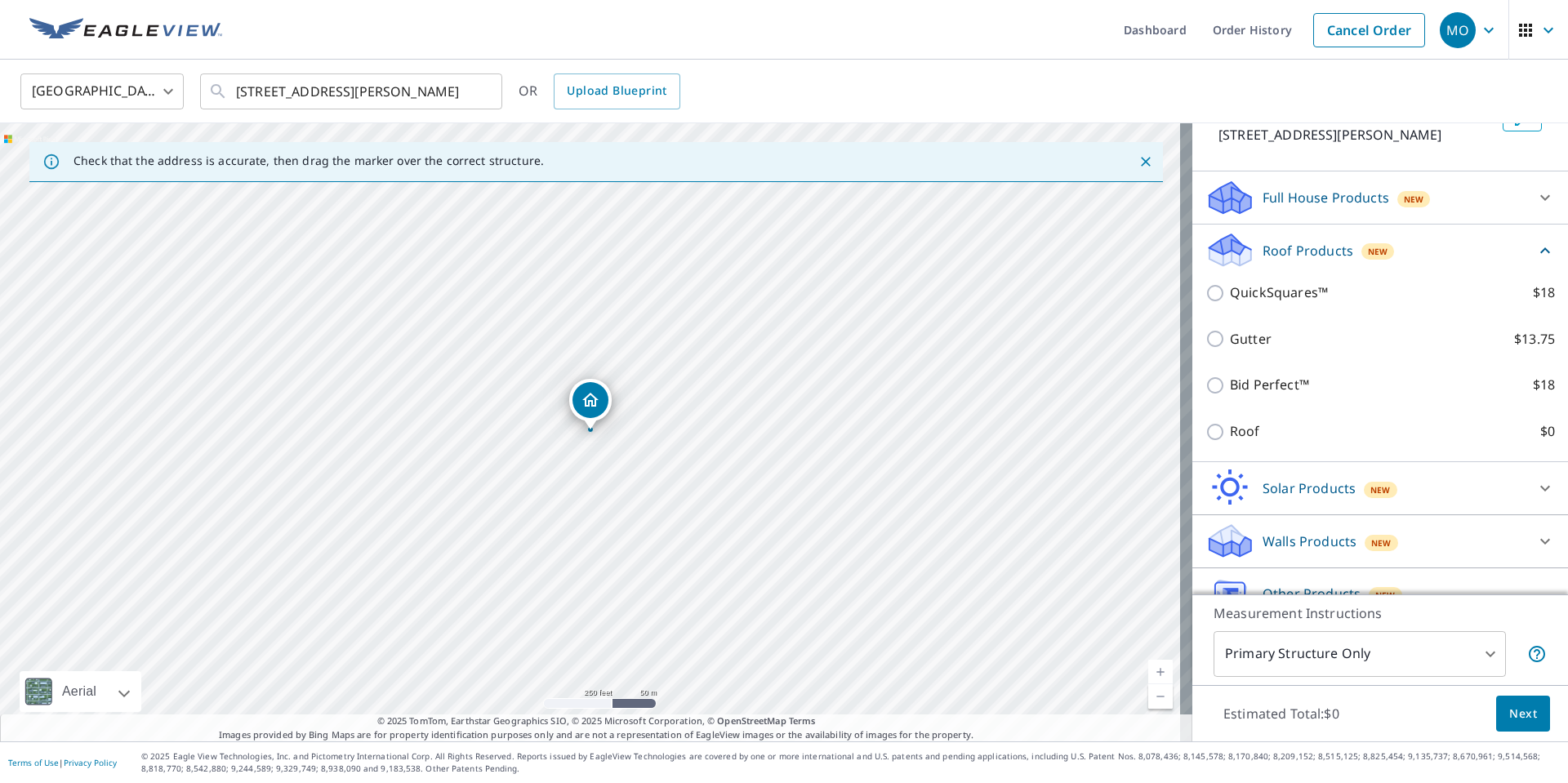
scroll to position [155, 0]
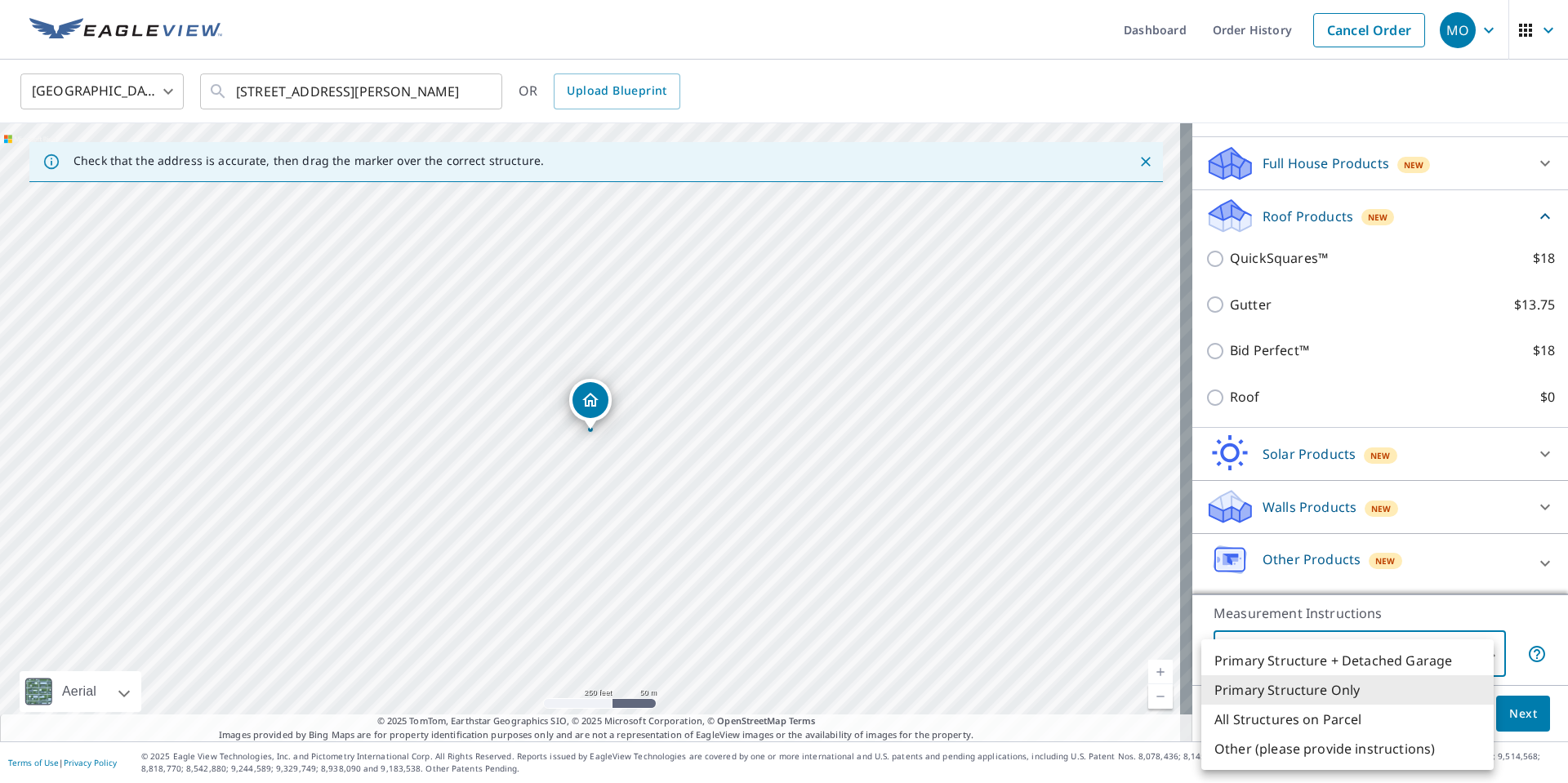
click at [1471, 658] on body "MO [GEOGRAPHIC_DATA] Dashboard Order History Cancel Order MO [GEOGRAPHIC_DATA] …" at bounding box center [784, 391] width 1568 height 783
click at [1328, 695] on li "Primary Structure Only" at bounding box center [1348, 690] width 292 height 30
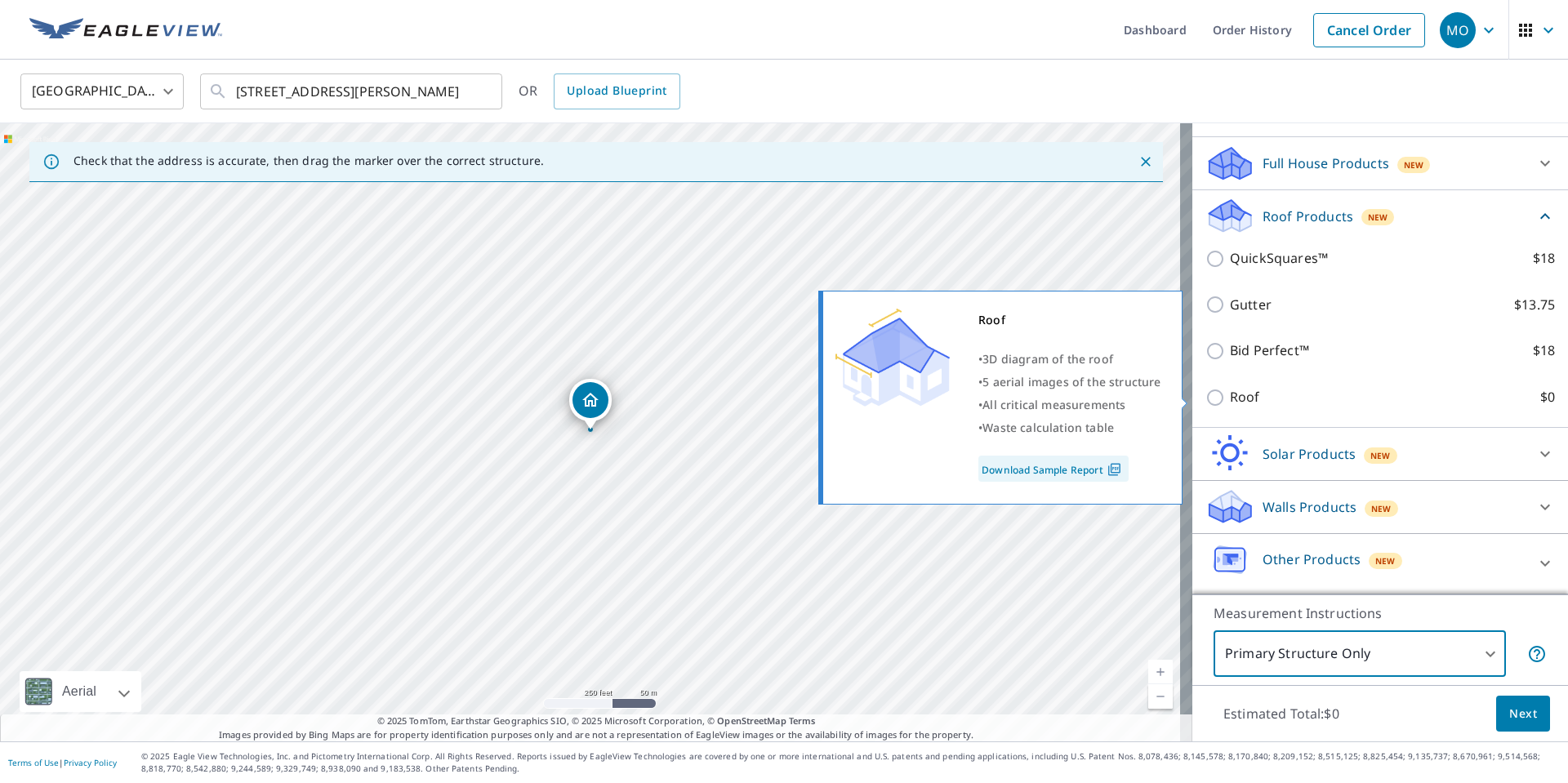
click at [1206, 392] on input "Roof $0" at bounding box center [1217, 397] width 24 height 19
checkbox input "true"
type input "3"
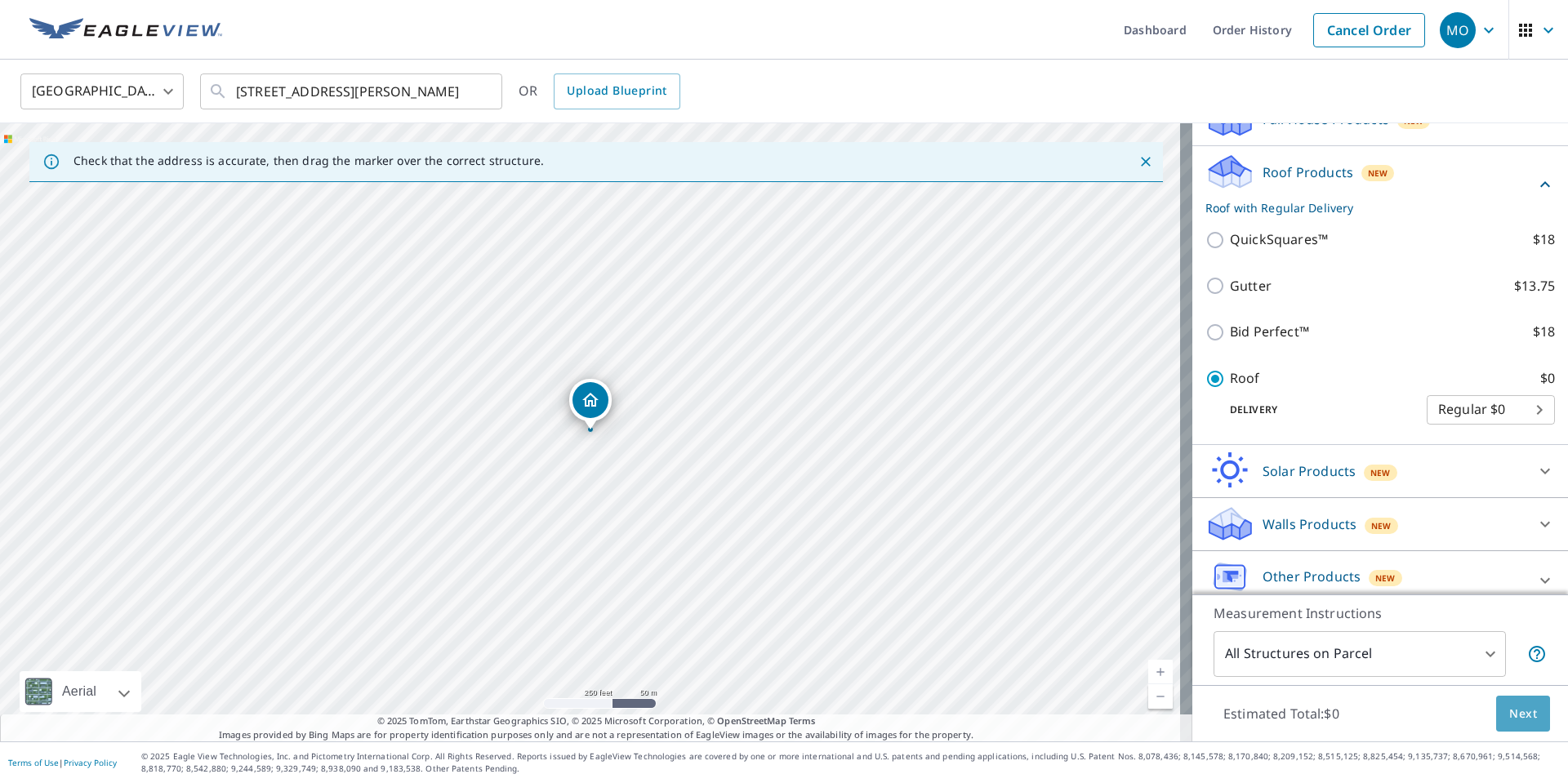
click at [1515, 711] on span "Next" at bounding box center [1522, 713] width 28 height 20
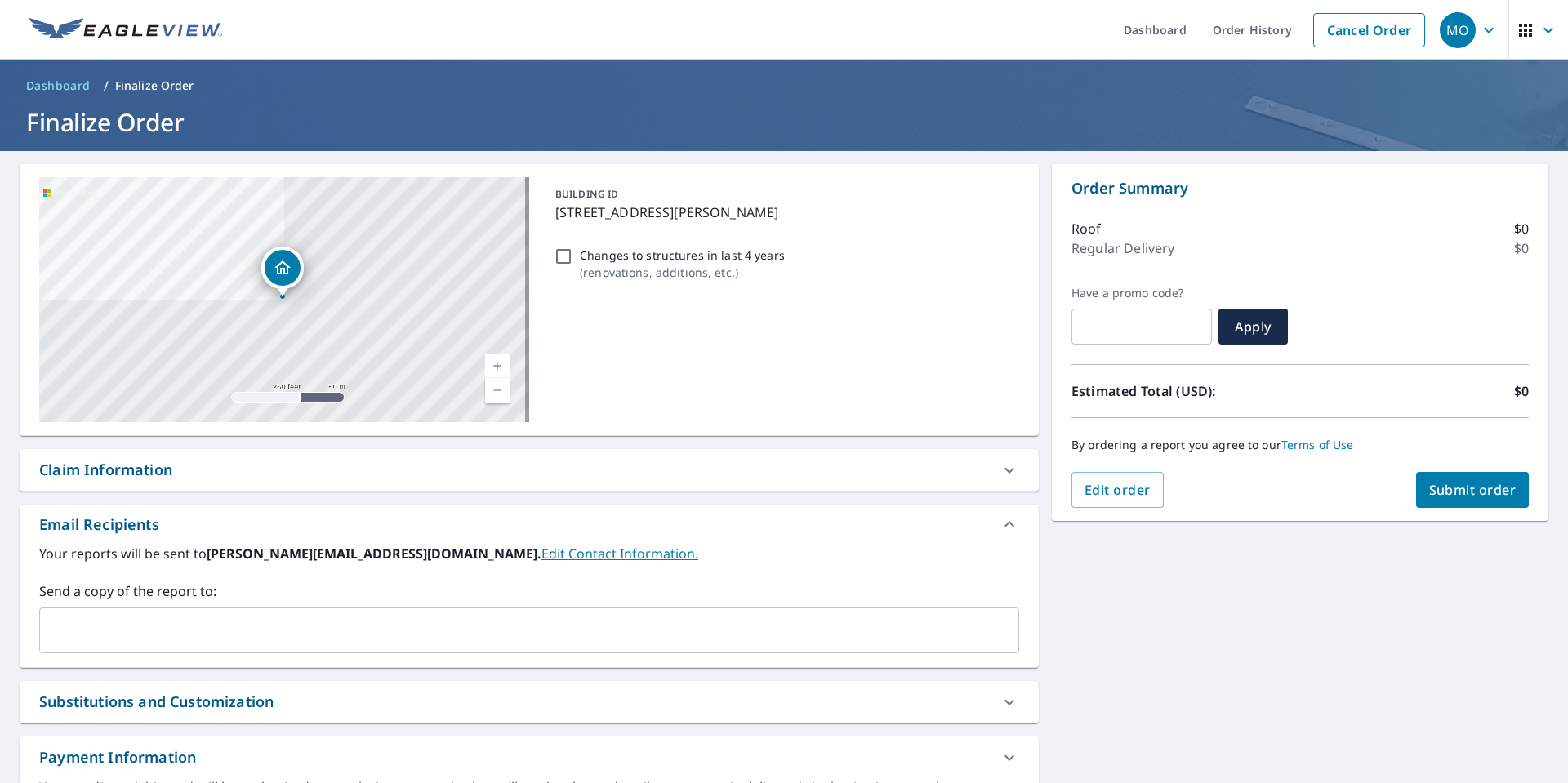
click at [1440, 487] on span "Submit order" at bounding box center [1473, 490] width 88 height 18
checkbox input "true"
